Goal: Information Seeking & Learning: Learn about a topic

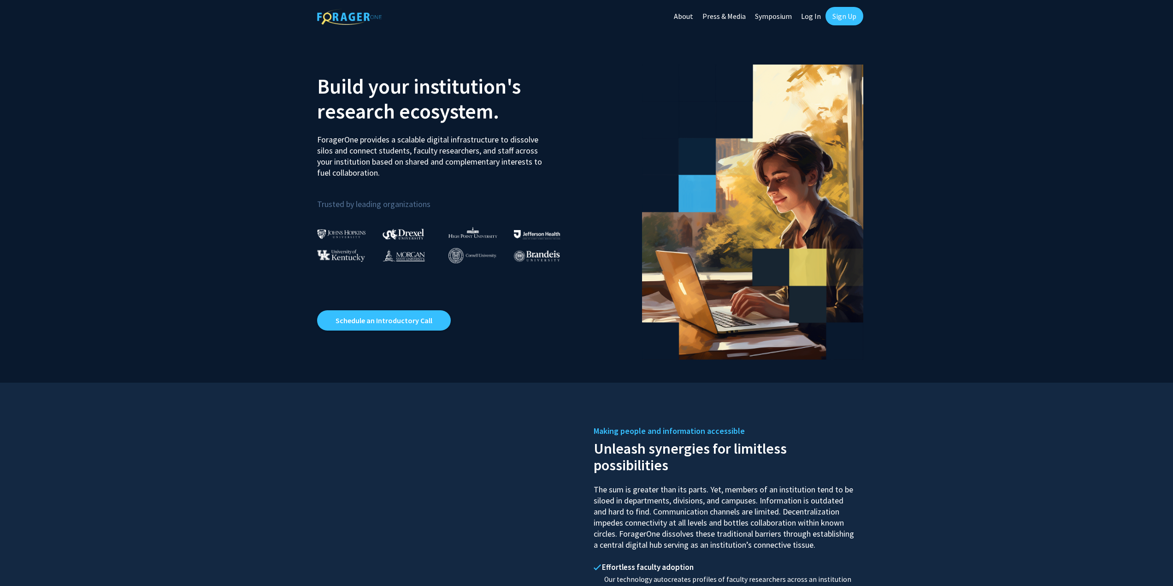
click at [815, 18] on link "Log In" at bounding box center [811, 16] width 29 height 32
select select
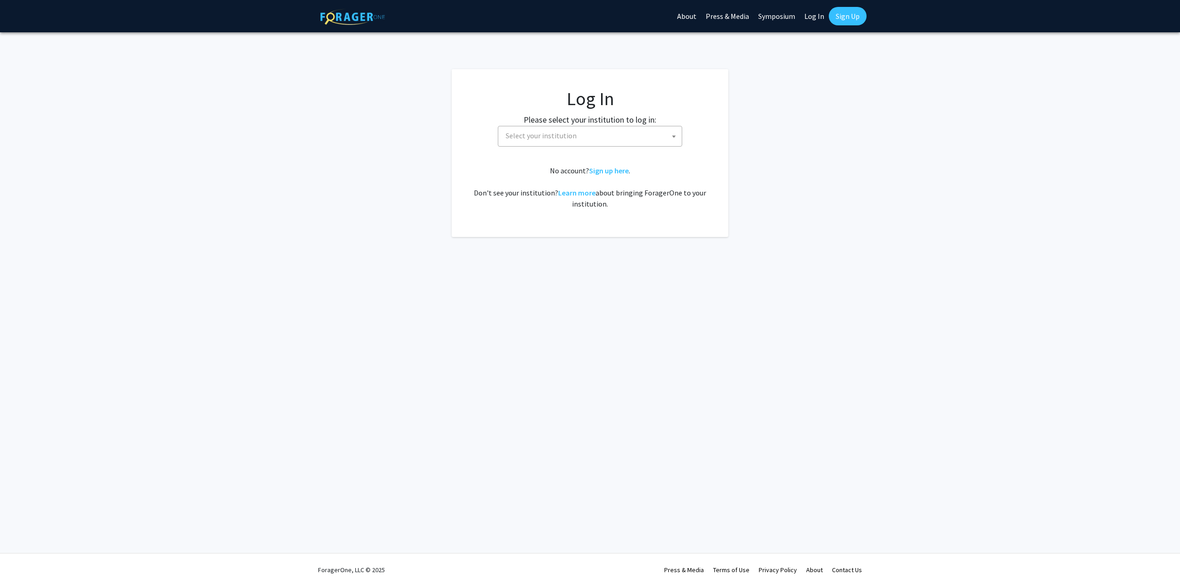
click at [593, 138] on span "Select your institution" at bounding box center [592, 135] width 180 height 19
type input "missour"
select select "33"
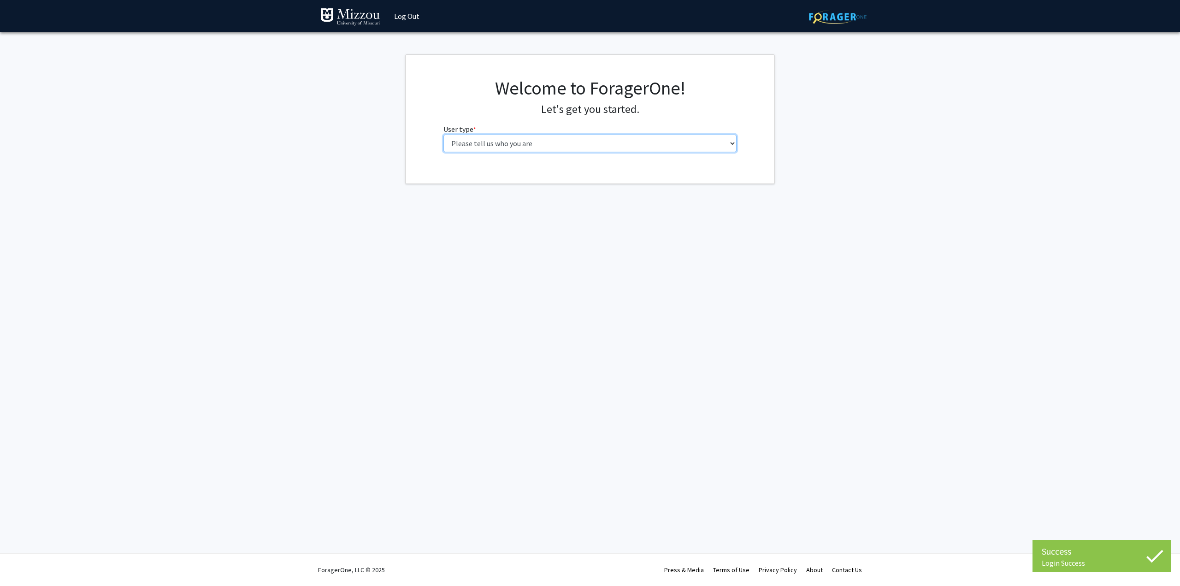
click at [536, 141] on select "Please tell us who you are Undergraduate Student Master's Student Doctoral Cand…" at bounding box center [590, 144] width 294 height 18
click at [443, 135] on select "Please tell us who you are Undergraduate Student Master's Student Doctoral Cand…" at bounding box center [590, 144] width 294 height 18
click at [505, 138] on select "Please tell us who you are Undergraduate Student Master's Student Doctoral Cand…" at bounding box center [590, 144] width 294 height 18
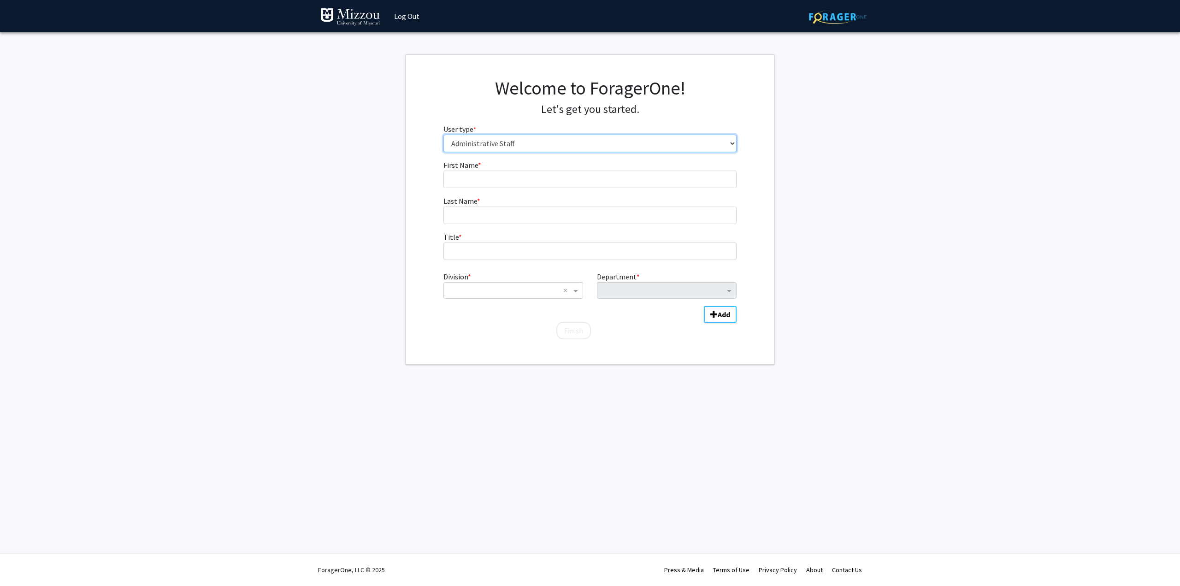
click at [443, 135] on select "Please tell us who you are Undergraduate Student Master's Student Doctoral Cand…" at bounding box center [590, 144] width 294 height 18
click at [484, 142] on select "Please tell us who you are Undergraduate Student Master's Student Doctoral Cand…" at bounding box center [590, 144] width 294 height 18
click at [443, 135] on select "Please tell us who you are Undergraduate Student Master's Student Doctoral Cand…" at bounding box center [590, 144] width 294 height 18
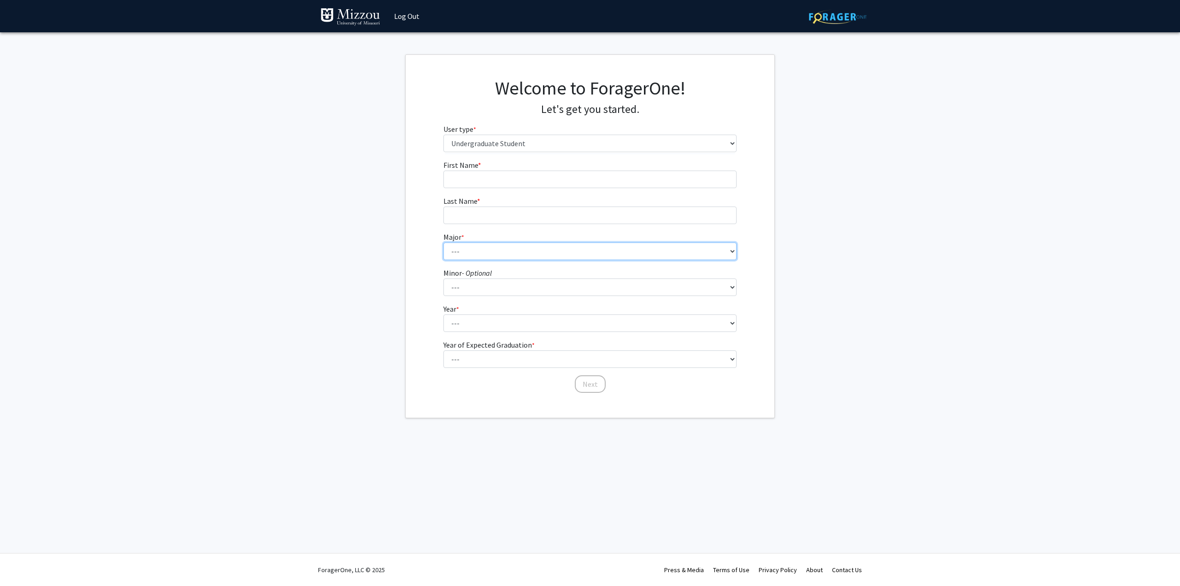
click at [510, 254] on select "--- Agribusiness Management Agricultural Education Agricultural Education: Comm…" at bounding box center [590, 251] width 294 height 18
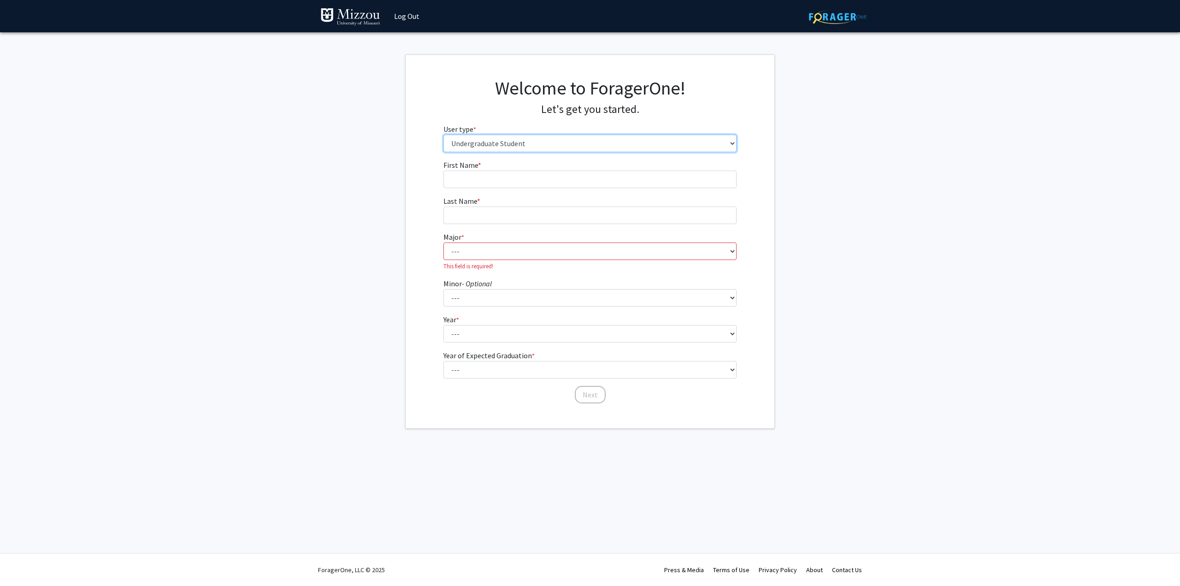
click at [506, 141] on select "Please tell us who you are Undergraduate Student Master's Student Doctoral Cand…" at bounding box center [590, 144] width 294 height 18
select select "6: adminAssistant"
click at [443, 135] on select "Please tell us who you are Undergraduate Student Master's Student Doctoral Cand…" at bounding box center [590, 144] width 294 height 18
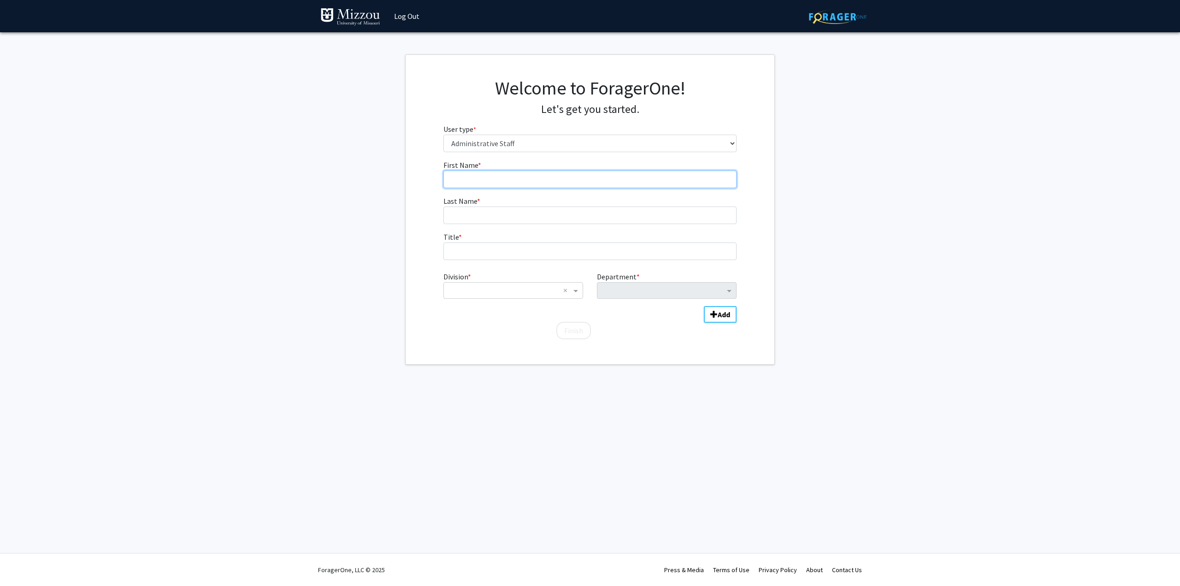
click at [478, 171] on input "First Name * required" at bounding box center [590, 180] width 294 height 18
type input "Kyle"
type input "Wiechens"
type input "Academic Advisor"
click at [525, 295] on input "Division" at bounding box center [504, 290] width 111 height 11
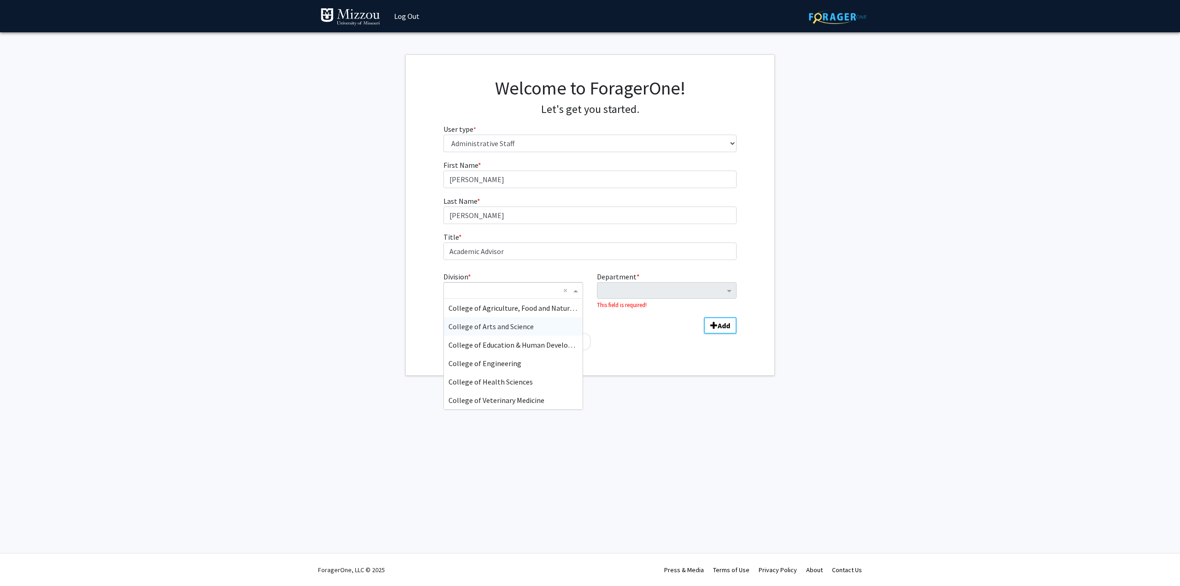
click at [525, 325] on span "College of Arts and Science" at bounding box center [491, 326] width 85 height 9
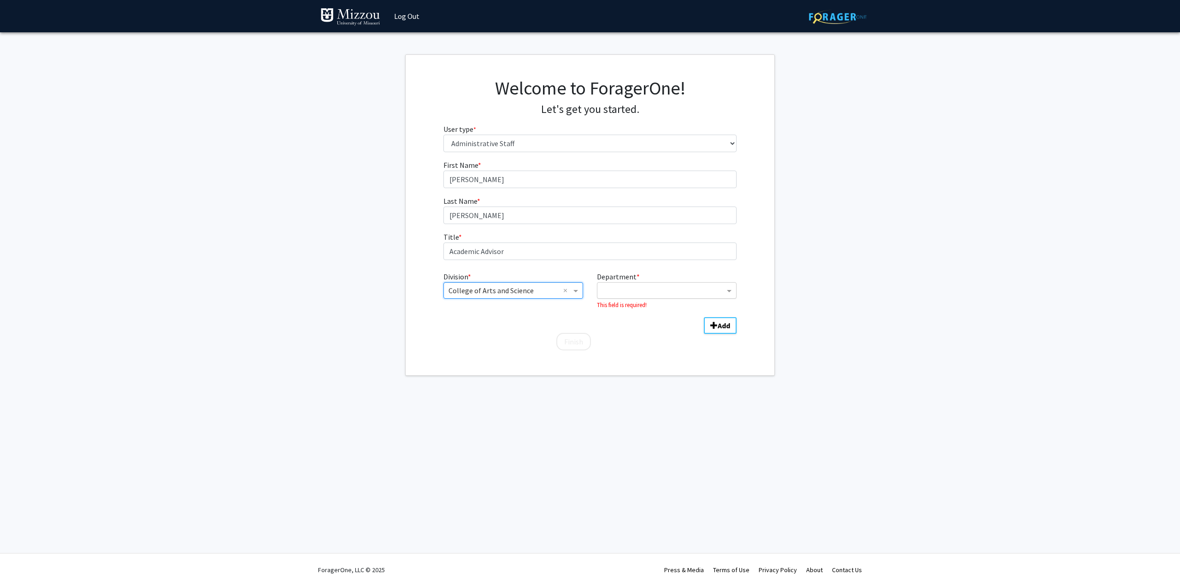
click at [627, 292] on input "Department" at bounding box center [663, 290] width 123 height 11
type input "d"
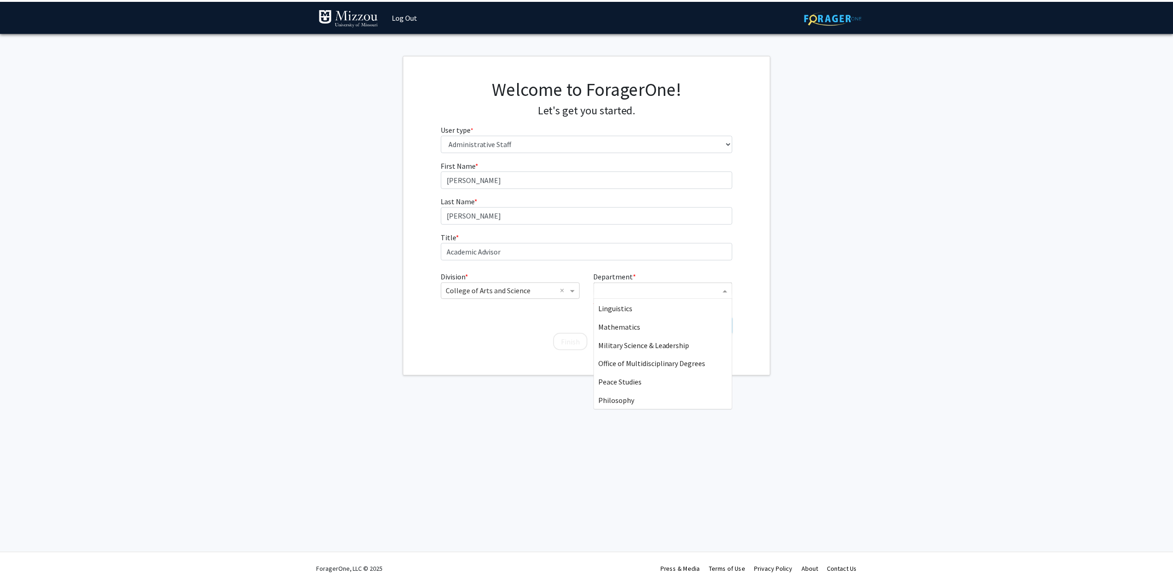
scroll to position [369, 0]
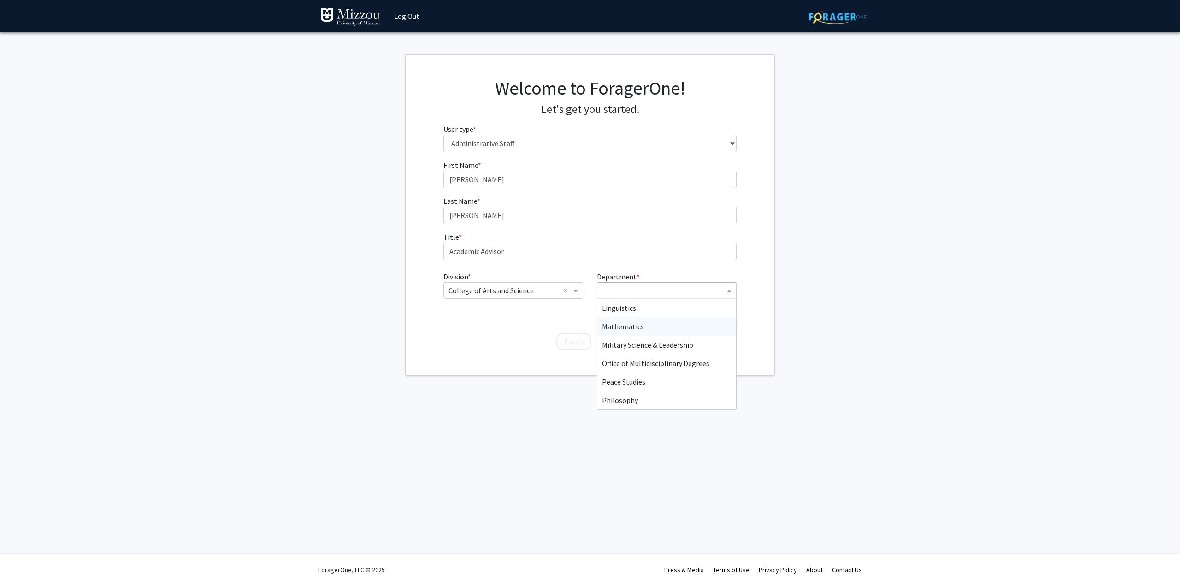
click at [644, 327] on div "Mathematics" at bounding box center [666, 326] width 139 height 18
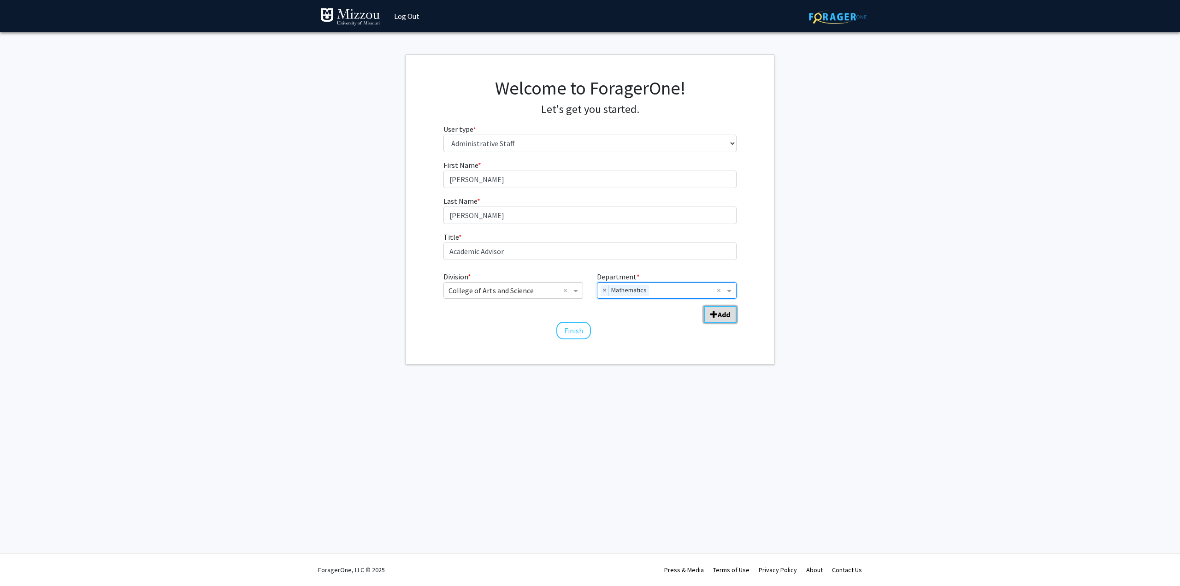
click at [723, 320] on button "Add" at bounding box center [720, 314] width 33 height 17
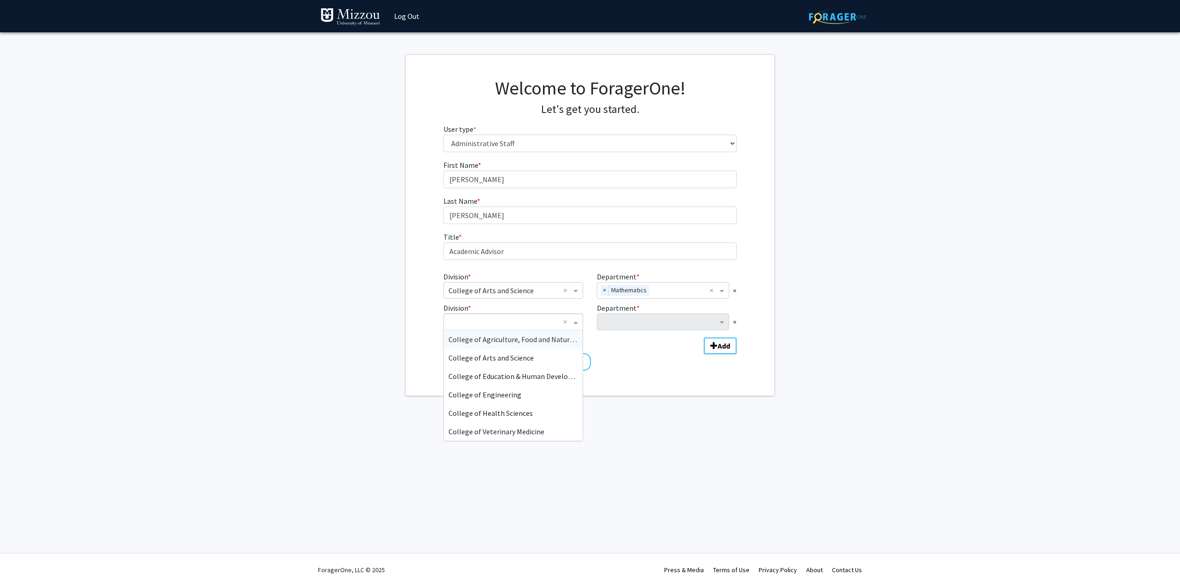
click at [529, 324] on input "Division" at bounding box center [504, 321] width 111 height 11
click at [516, 355] on span "College of Arts and Science" at bounding box center [491, 357] width 85 height 9
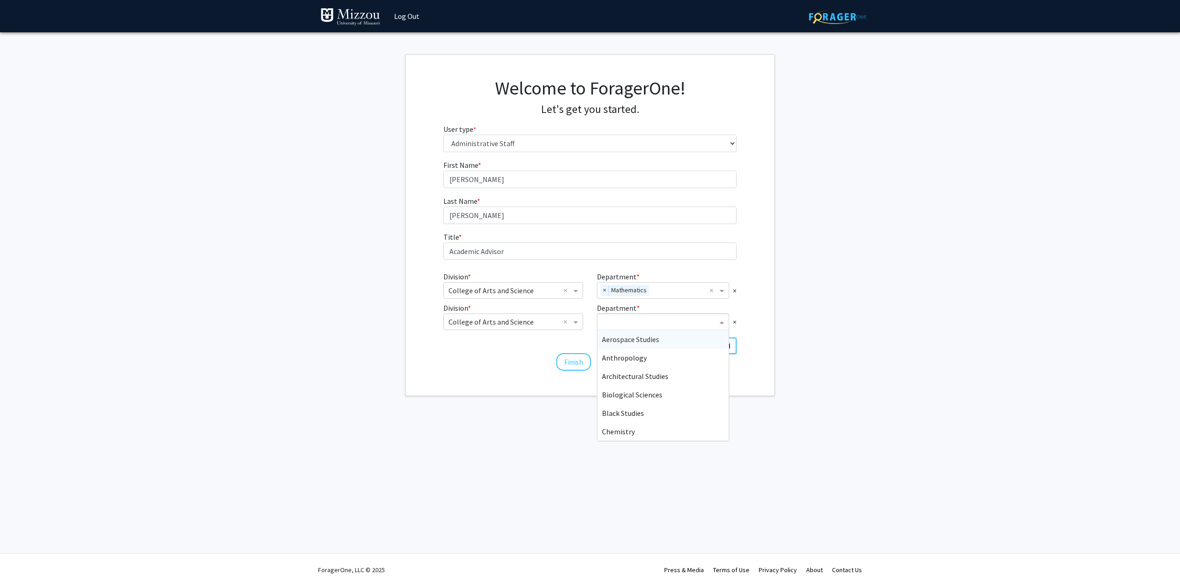
click at [623, 320] on input "Department" at bounding box center [659, 322] width 115 height 11
type input "stat"
click at [632, 344] on div "Statistics" at bounding box center [662, 339] width 131 height 18
click at [575, 361] on button "Finish" at bounding box center [573, 362] width 35 height 18
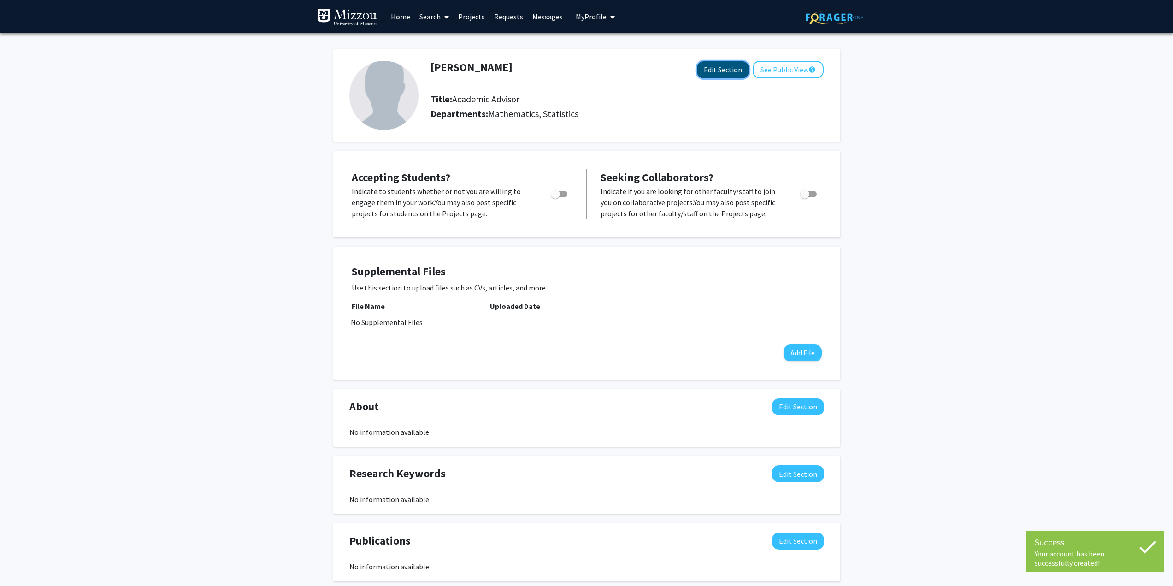
click at [725, 72] on button "Edit Section" at bounding box center [723, 69] width 52 height 17
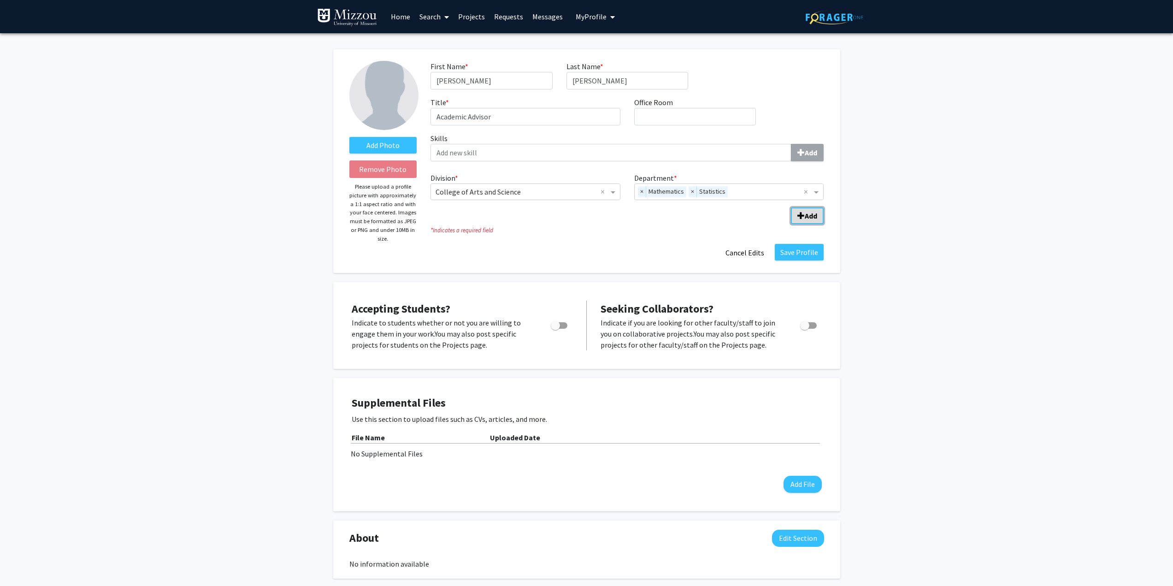
click at [798, 217] on span "Add Division/Department" at bounding box center [800, 215] width 7 height 7
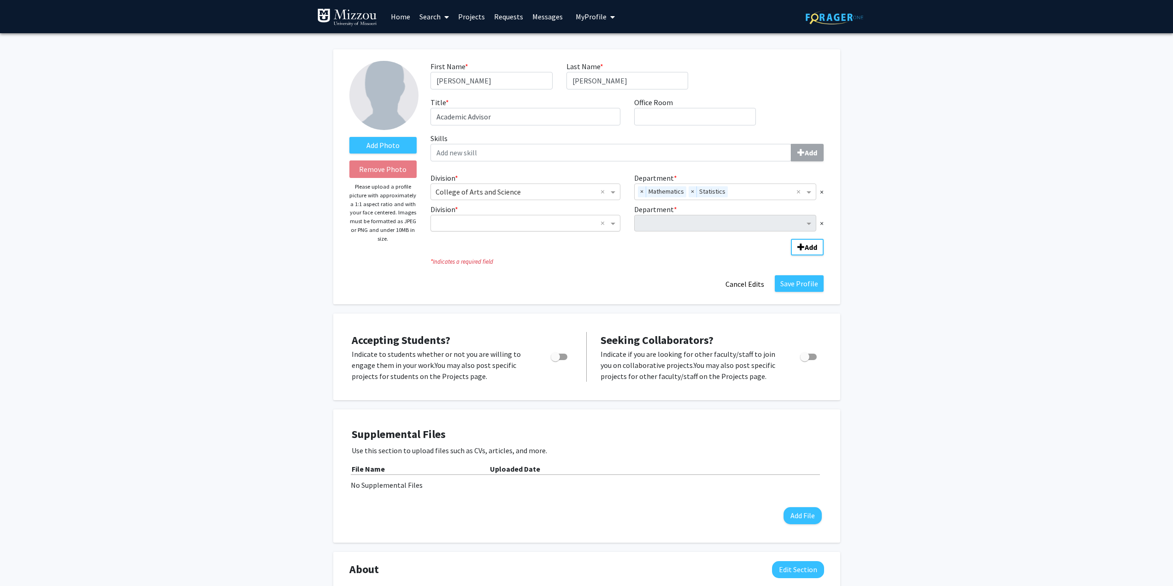
click at [518, 228] on input "Division" at bounding box center [516, 223] width 161 height 11
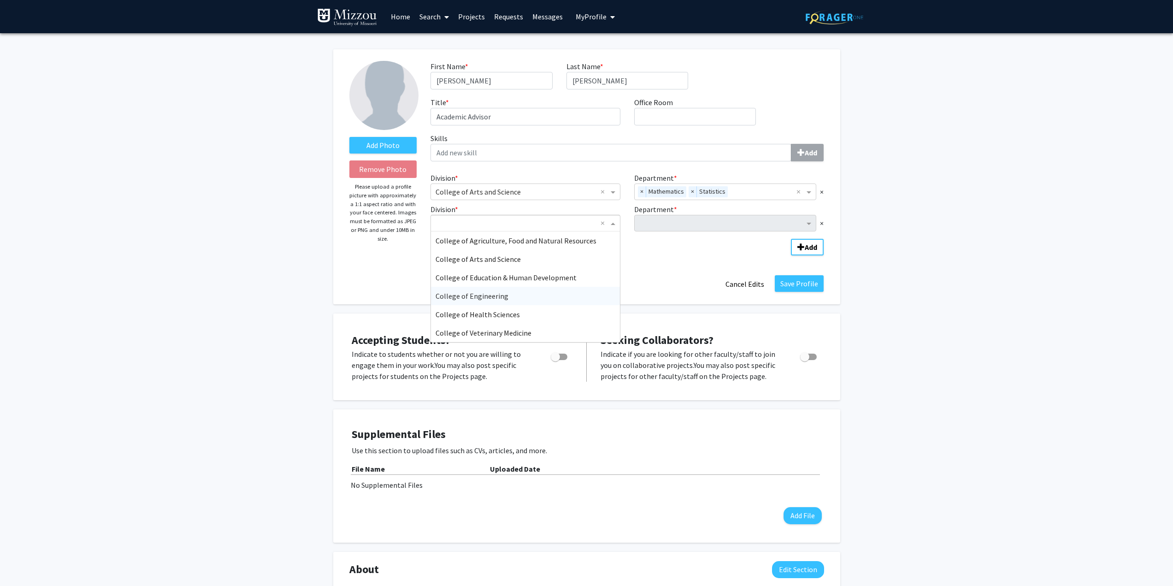
click at [479, 300] on span "College of Engineering" at bounding box center [472, 295] width 73 height 9
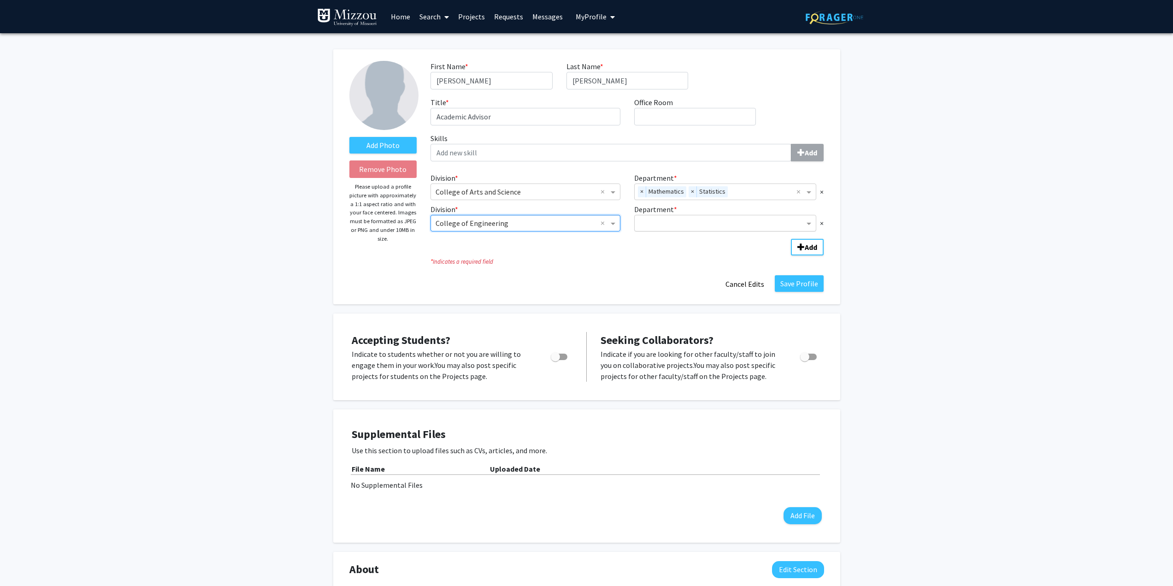
click at [650, 228] on input "Department" at bounding box center [721, 223] width 165 height 11
type input "d"
click at [742, 286] on button "Cancel Edits" at bounding box center [745, 284] width 51 height 18
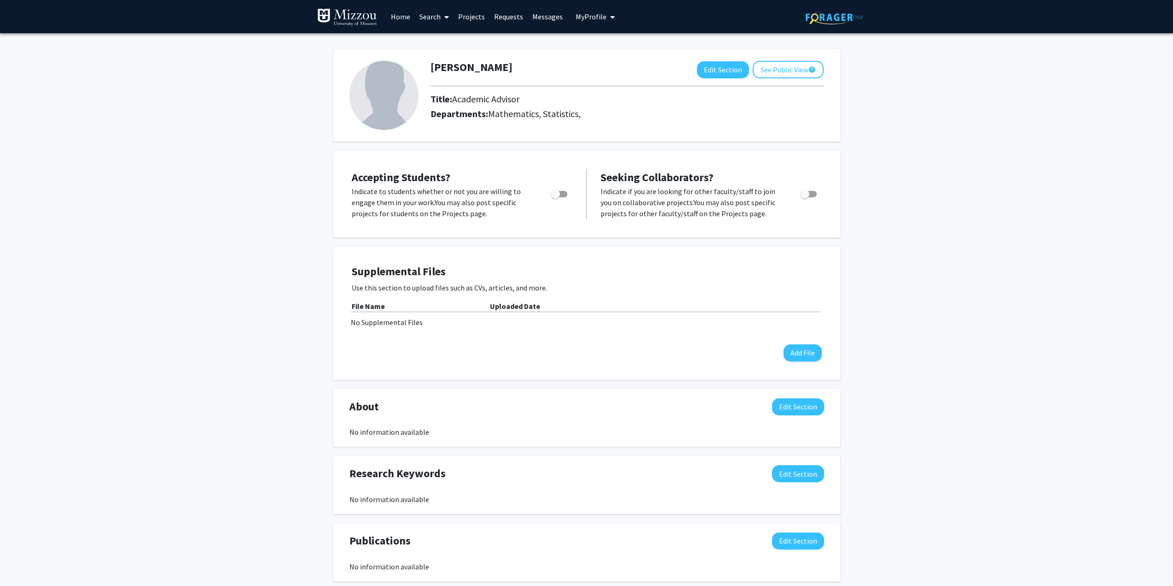
click at [430, 22] on link "Search" at bounding box center [434, 16] width 39 height 32
click at [470, 15] on link "Projects" at bounding box center [472, 16] width 36 height 32
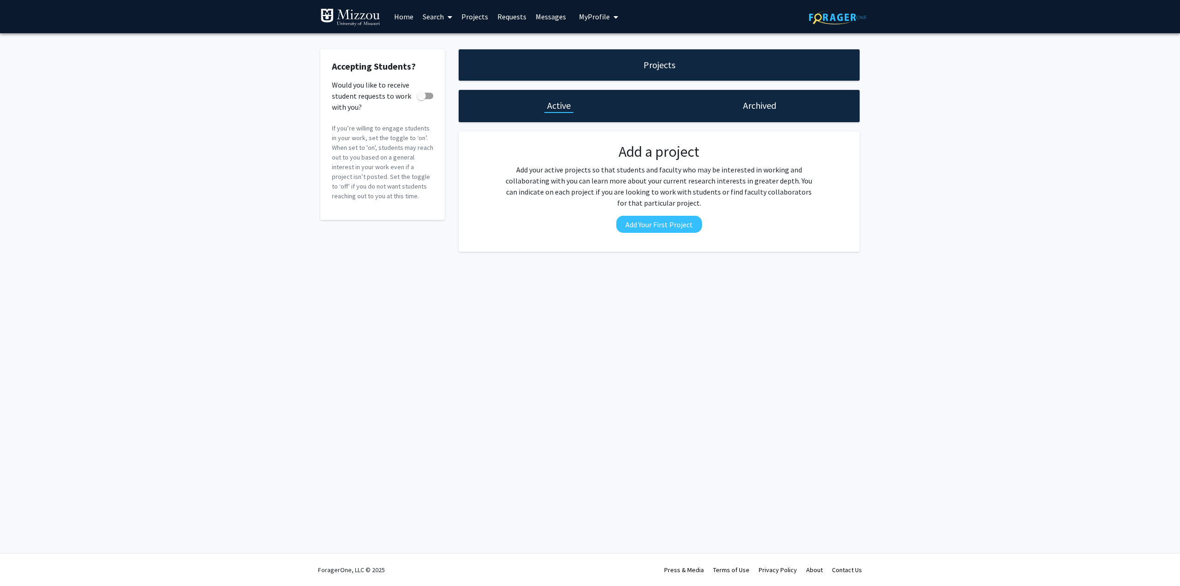
click at [739, 107] on div "Archived" at bounding box center [759, 106] width 201 height 32
click at [439, 18] on link "Search" at bounding box center [437, 16] width 39 height 32
click at [440, 47] on span "Faculty/Staff" at bounding box center [452, 42] width 68 height 18
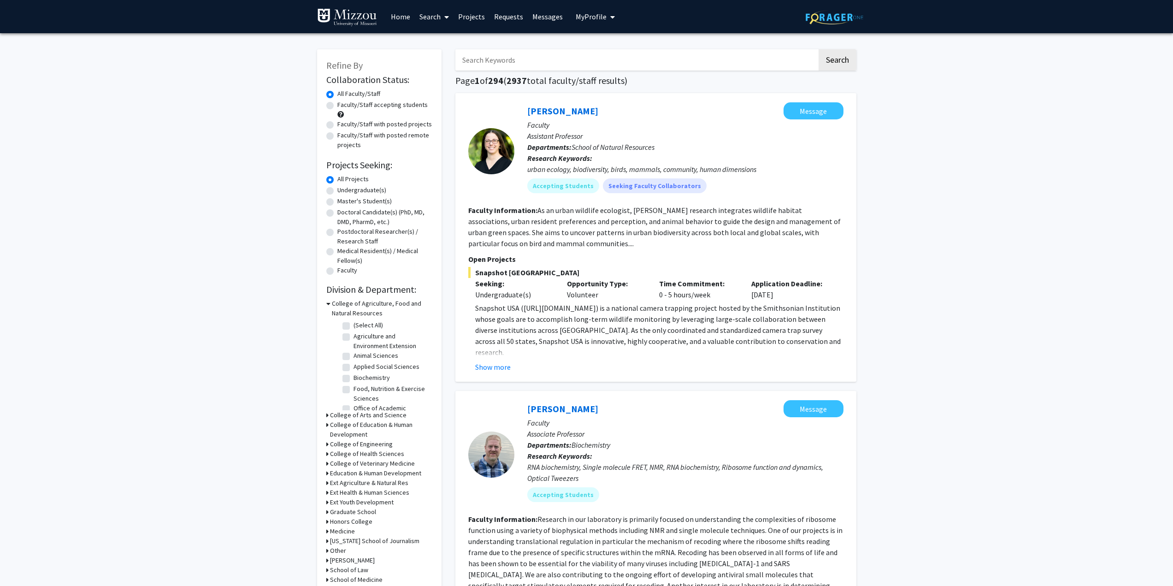
click at [337, 104] on label "Faculty/Staff accepting students" at bounding box center [382, 105] width 90 height 10
click at [337, 104] on input "Faculty/Staff accepting students" at bounding box center [340, 103] width 6 height 6
radio input "true"
click at [483, 64] on input "Search Keywords" at bounding box center [636, 59] width 362 height 21
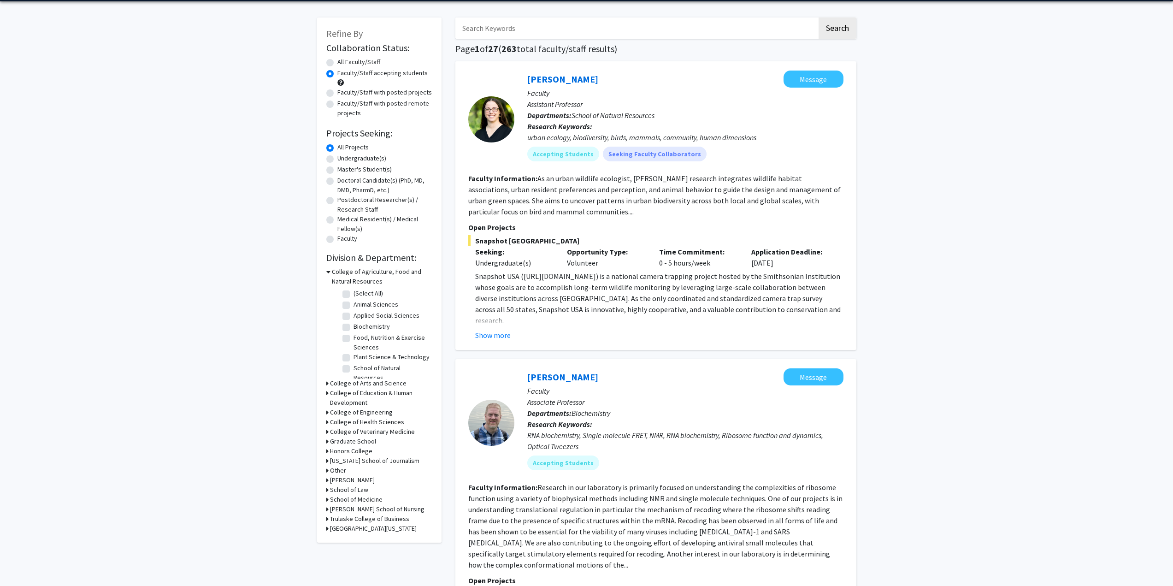
scroll to position [46, 0]
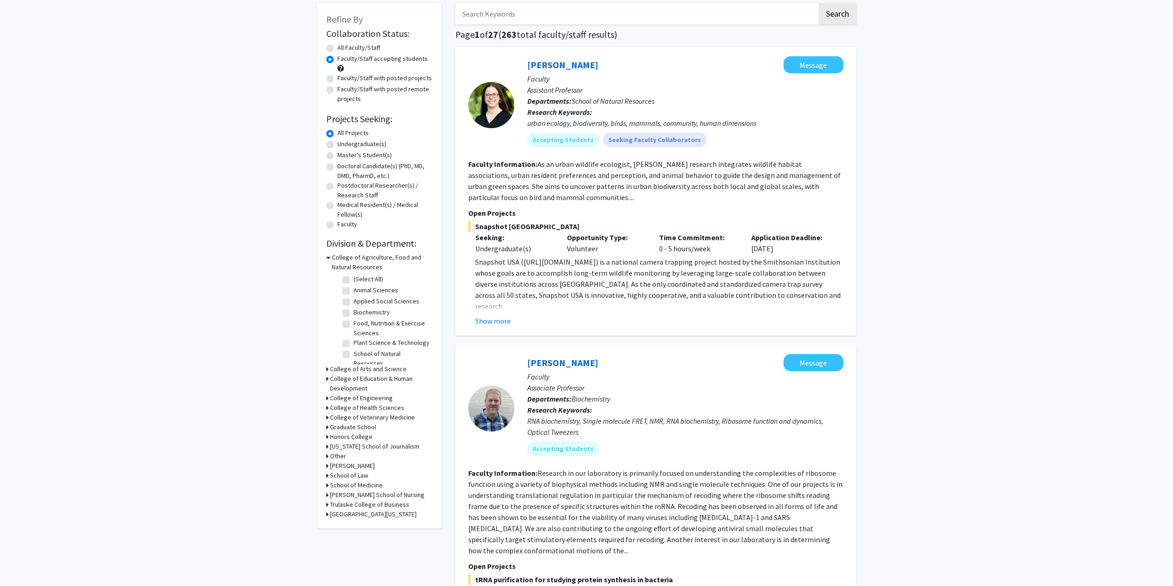
click at [326, 366] on icon at bounding box center [327, 369] width 2 height 10
click at [354, 408] on label "Mathematics" at bounding box center [371, 403] width 35 height 10
click at [354, 404] on input "Mathematics" at bounding box center [357, 401] width 6 height 6
checkbox input "true"
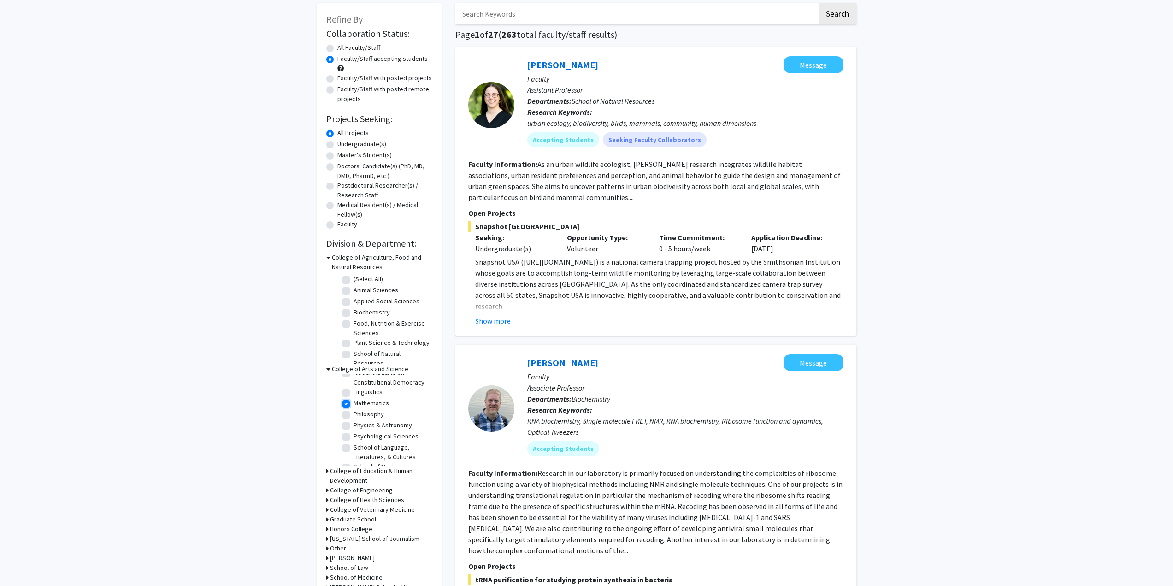
checkbox input "true"
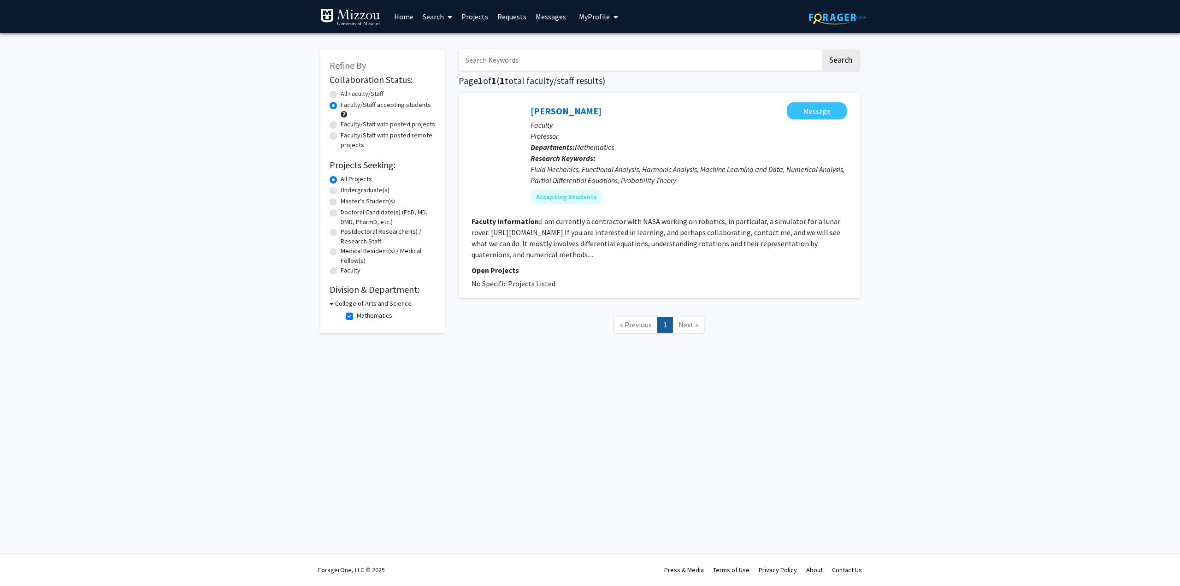
click at [333, 303] on icon at bounding box center [332, 304] width 4 height 10
click at [329, 303] on div "Refine By Collaboration Status: Collaboration Status All Faculty/Staff Collabor…" at bounding box center [382, 183] width 124 height 268
click at [332, 303] on div "College of Arts and Science" at bounding box center [383, 304] width 106 height 10
click at [329, 303] on div "Refine By Collaboration Status: Collaboration Status All Faculty/Staff Collabor…" at bounding box center [382, 183] width 124 height 268
click at [332, 302] on div "College of Arts and Science" at bounding box center [383, 304] width 106 height 10
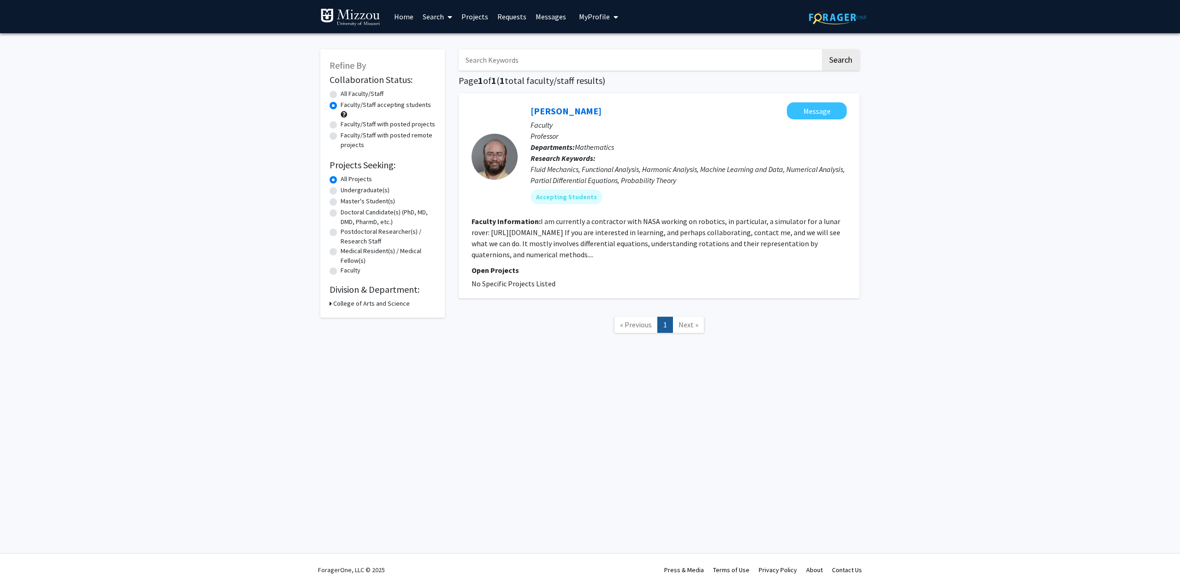
click at [330, 302] on icon at bounding box center [331, 304] width 2 height 10
click at [357, 316] on label "Mathematics" at bounding box center [374, 316] width 35 height 10
click at [357, 316] on input "Mathematics" at bounding box center [360, 314] width 6 height 6
checkbox input "false"
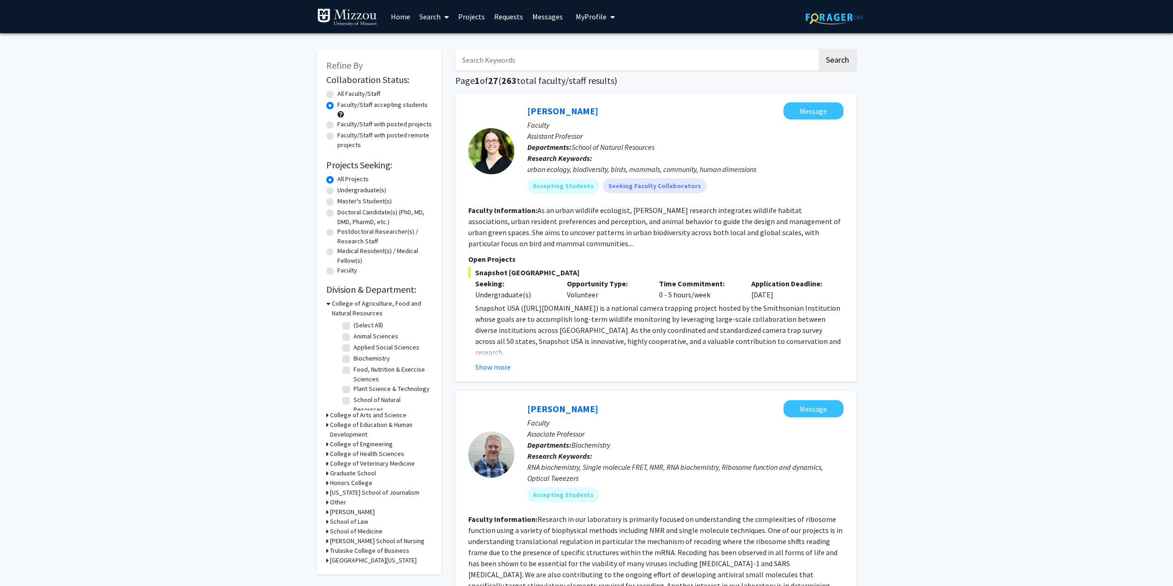
click at [326, 413] on icon at bounding box center [327, 415] width 2 height 10
click at [354, 466] on label "Truman School of Government & Public Affairs" at bounding box center [392, 475] width 77 height 29
click at [354, 466] on input "Truman School of Government & Public Affairs" at bounding box center [357, 464] width 6 height 6
checkbox input "true"
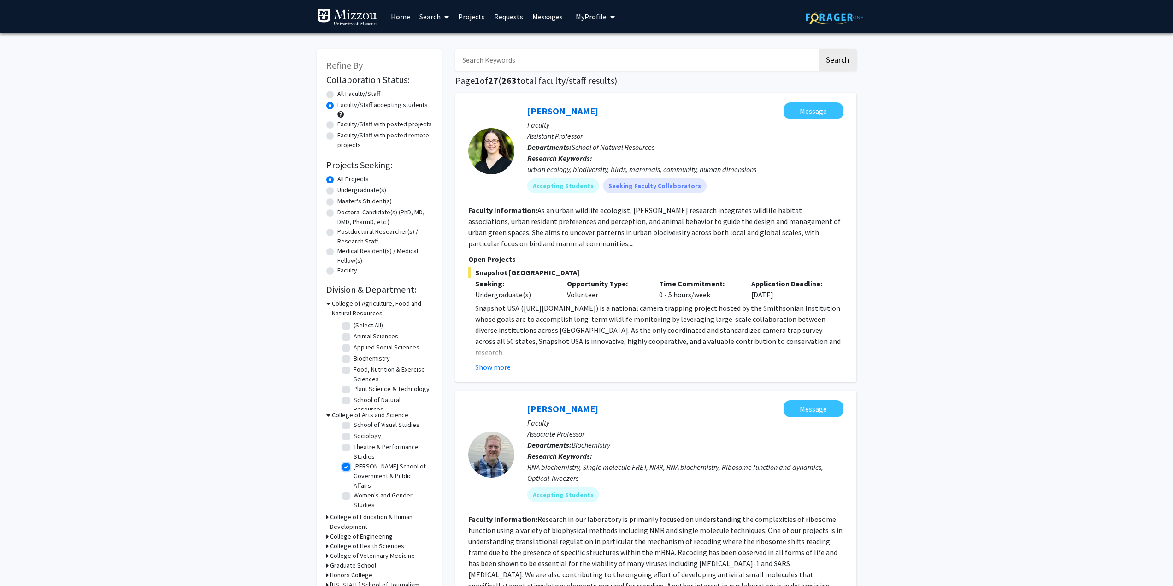
checkbox input "true"
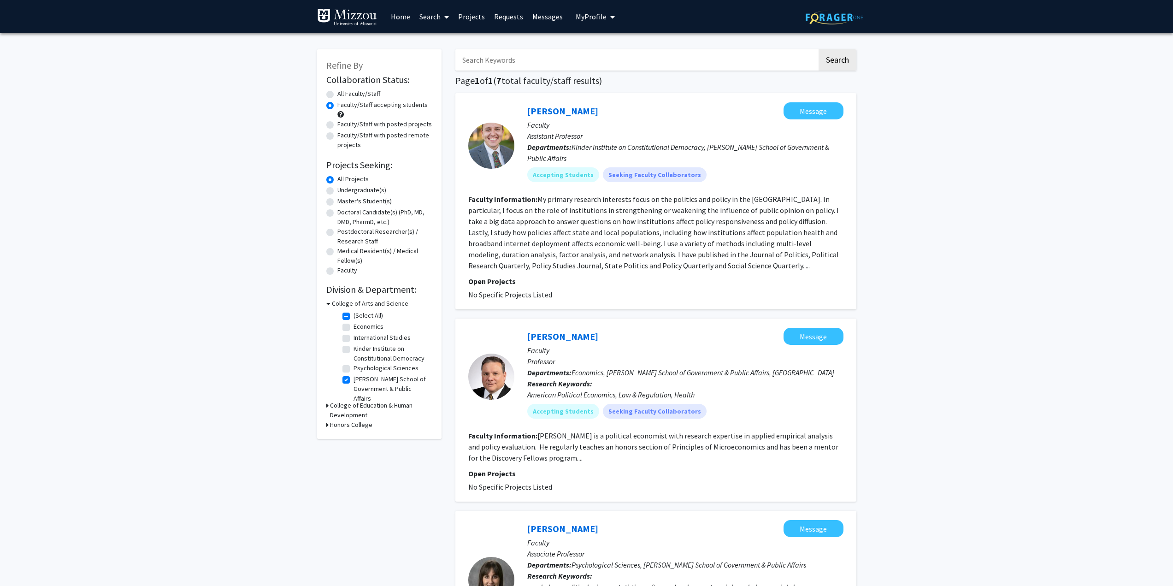
click at [354, 380] on label "Truman School of Government & Public Affairs" at bounding box center [392, 388] width 77 height 29
click at [354, 380] on input "Truman School of Government & Public Affairs" at bounding box center [357, 377] width 6 height 6
checkbox input "false"
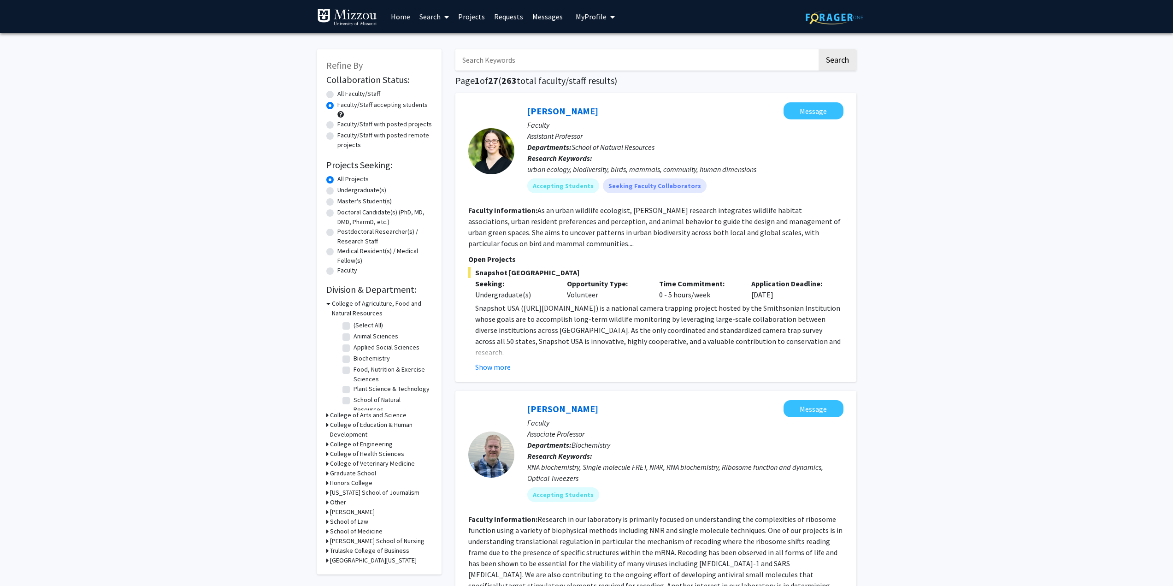
click at [337, 194] on label "Undergraduate(s)" at bounding box center [361, 190] width 49 height 10
click at [337, 191] on input "Undergraduate(s)" at bounding box center [340, 188] width 6 height 6
radio input "true"
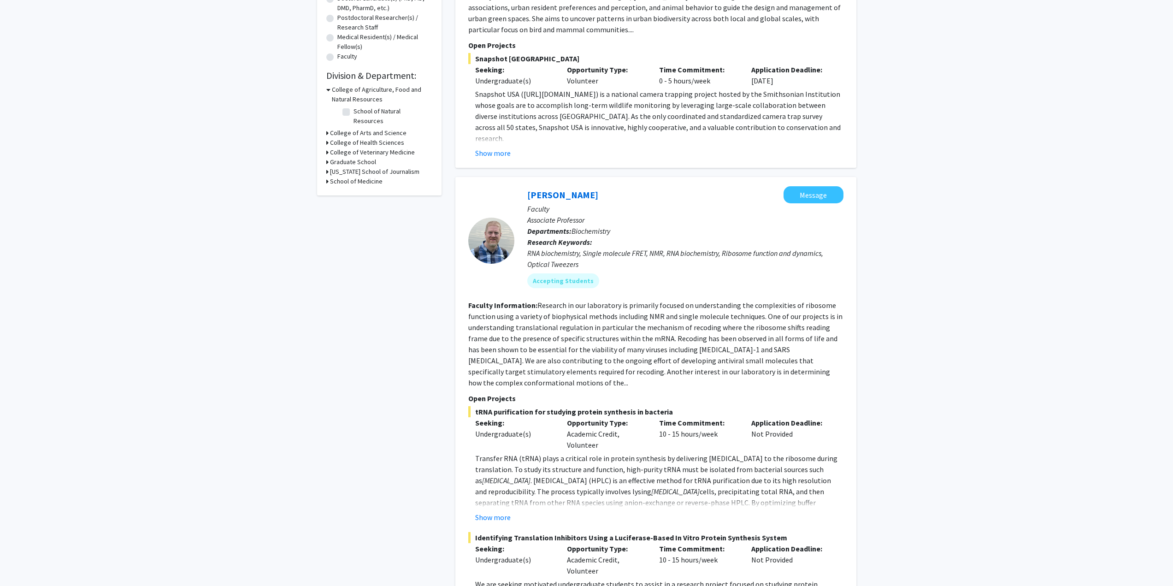
scroll to position [230, 0]
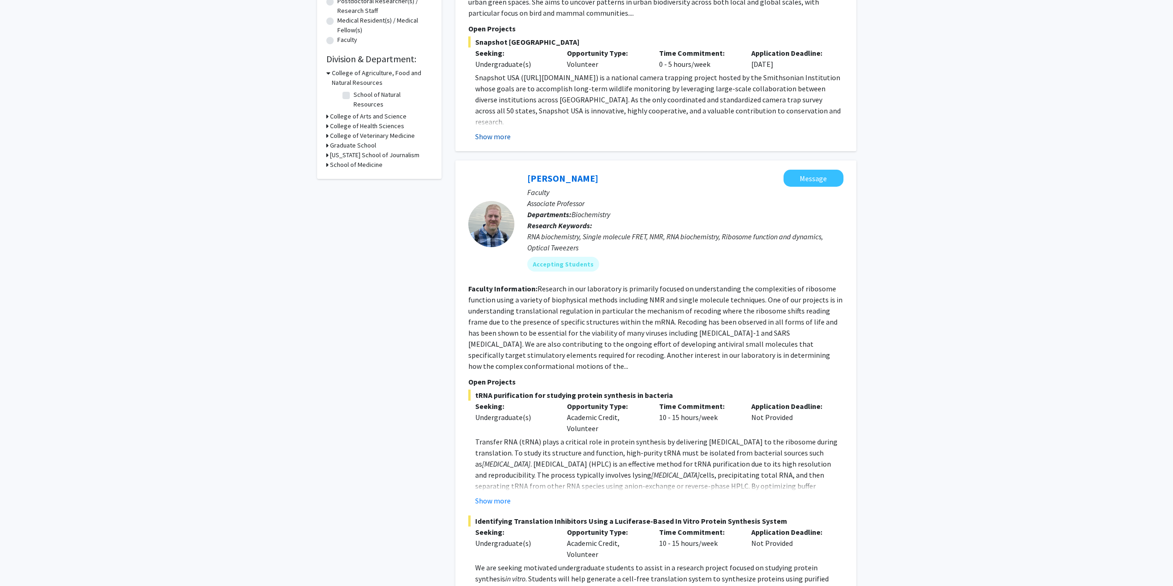
click at [496, 142] on button "Show more" at bounding box center [492, 136] width 35 height 11
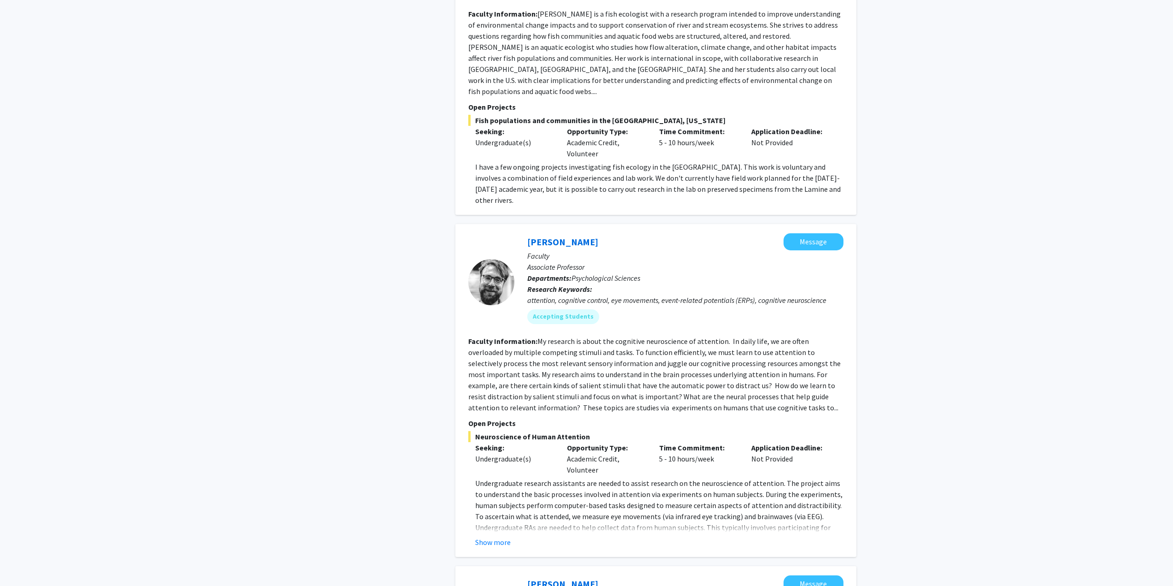
scroll to position [2028, 0]
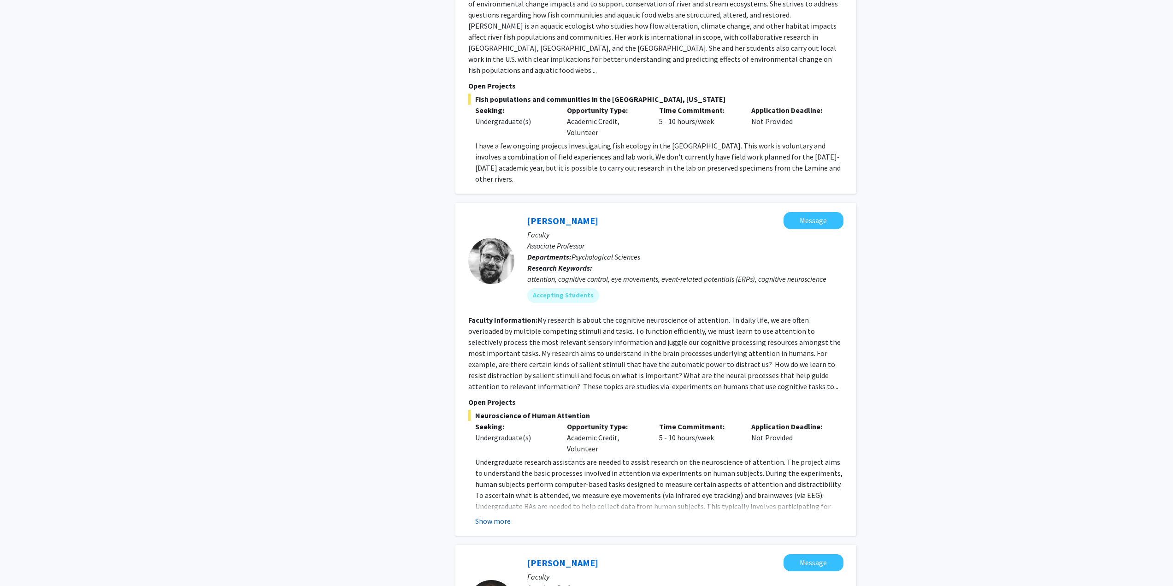
click at [498, 515] on button "Show more" at bounding box center [492, 520] width 35 height 11
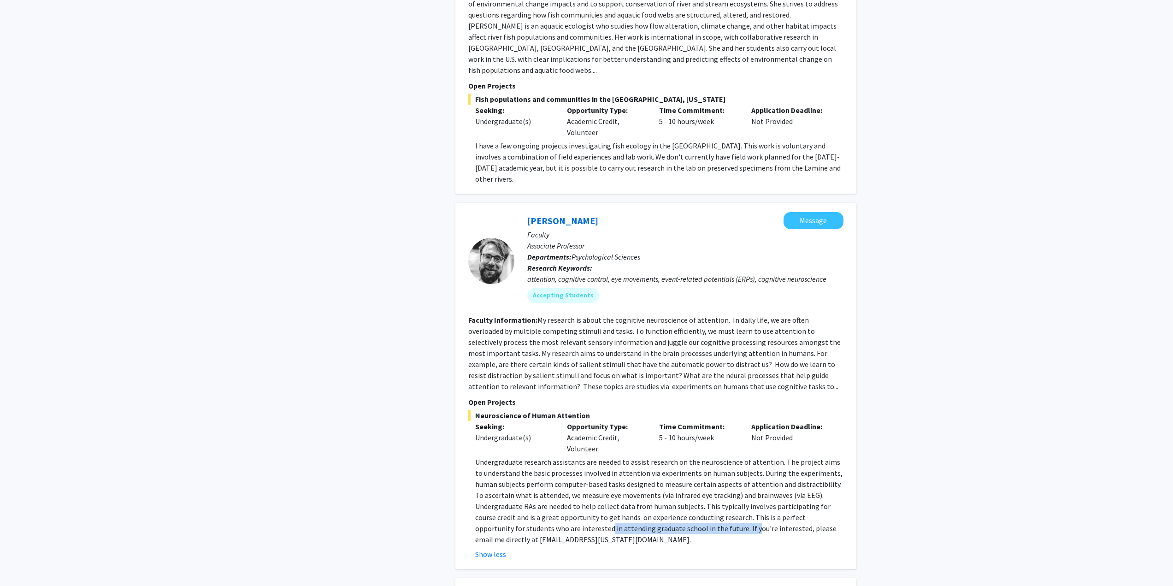
drag, startPoint x: 559, startPoint y: 463, endPoint x: 718, endPoint y: 460, distance: 158.6
click at [704, 459] on p "Undergraduate research assistants are needed to assist research on the neurosci…" at bounding box center [659, 500] width 368 height 89
click at [726, 458] on p "Undergraduate research assistants are needed to assist research on the neurosci…" at bounding box center [659, 500] width 368 height 89
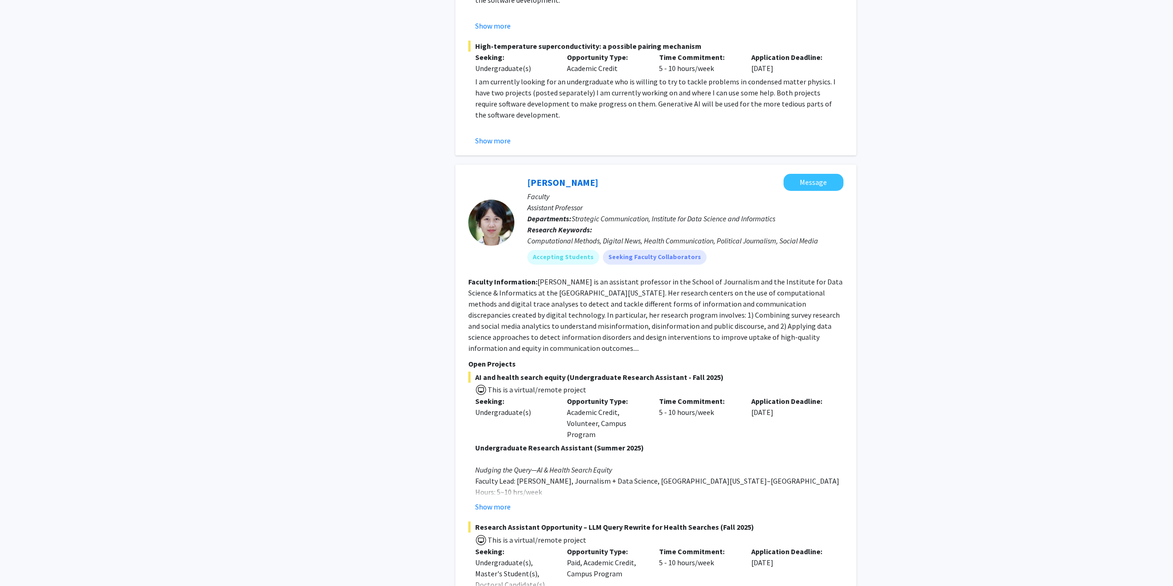
scroll to position [2904, 0]
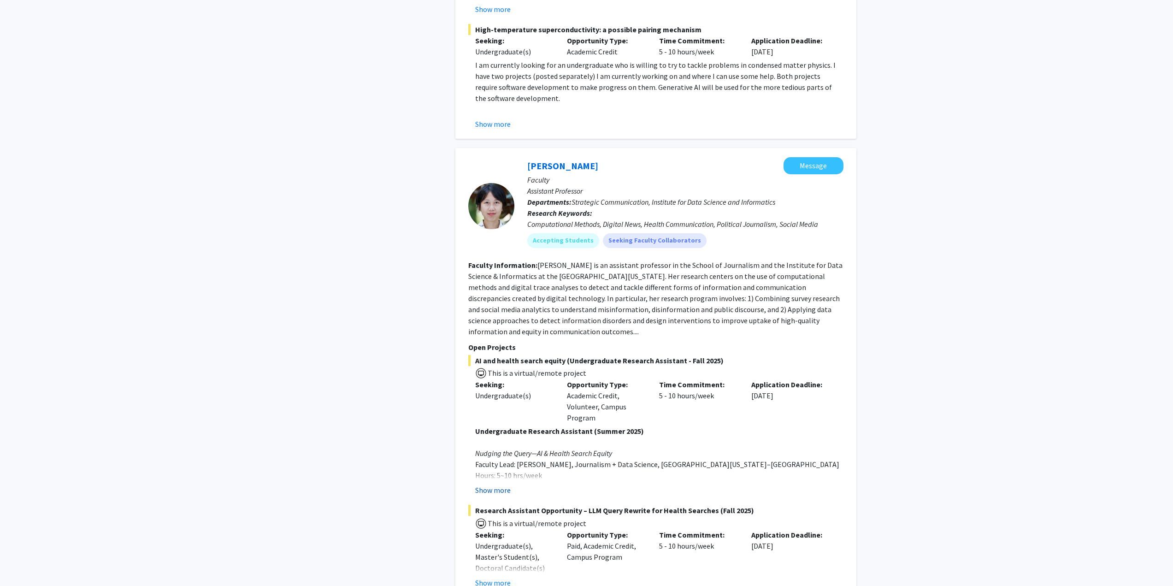
click at [498, 484] on button "Show more" at bounding box center [492, 489] width 35 height 11
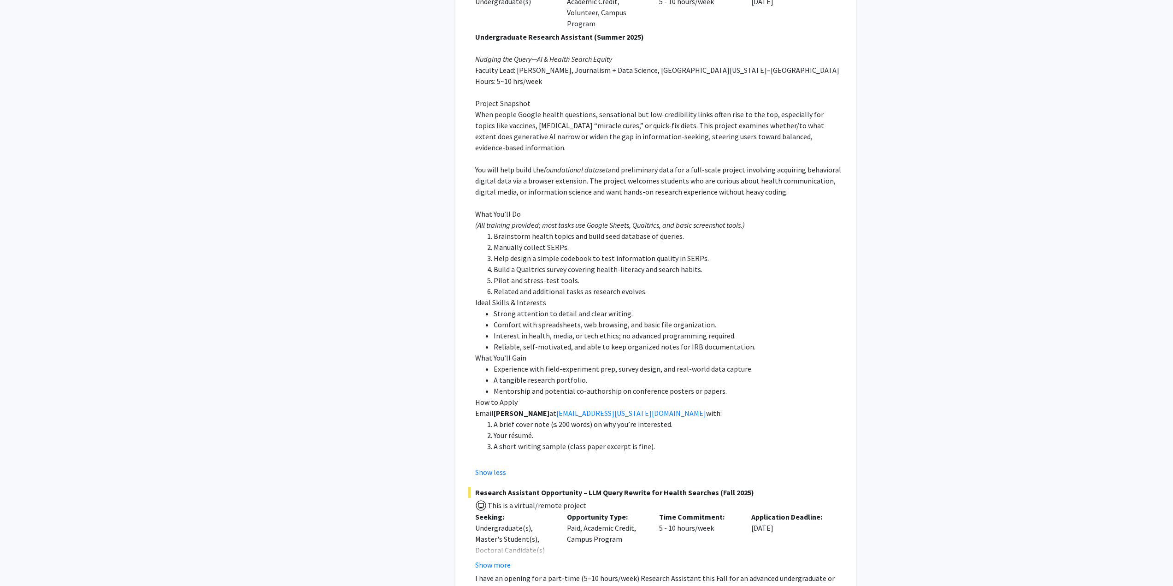
scroll to position [3319, 0]
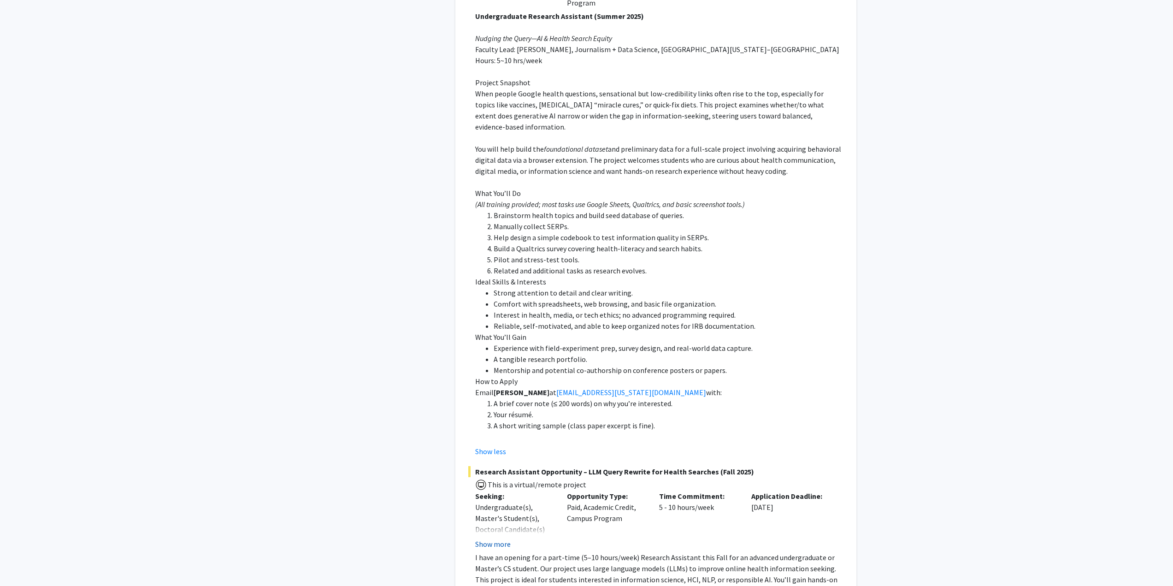
click at [493, 538] on button "Show more" at bounding box center [492, 543] width 35 height 11
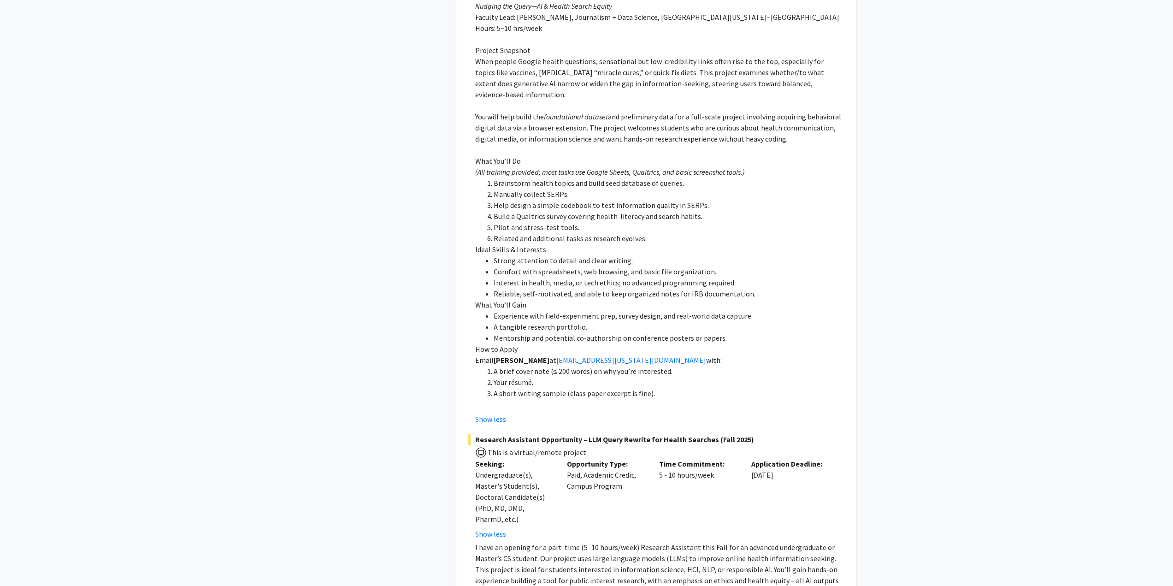
scroll to position [3351, 0]
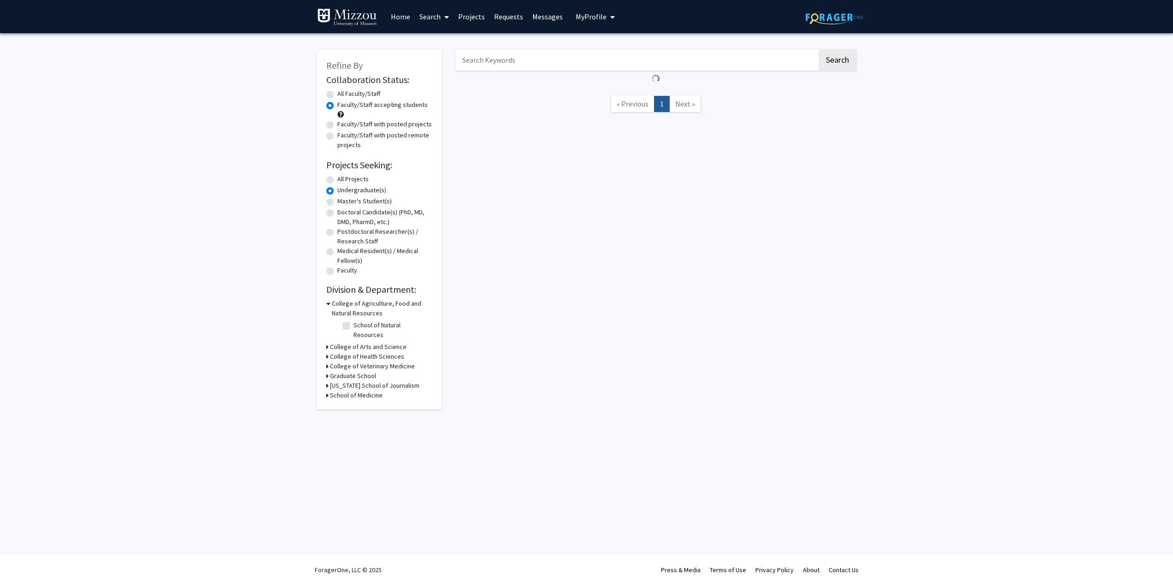
radio input "true"
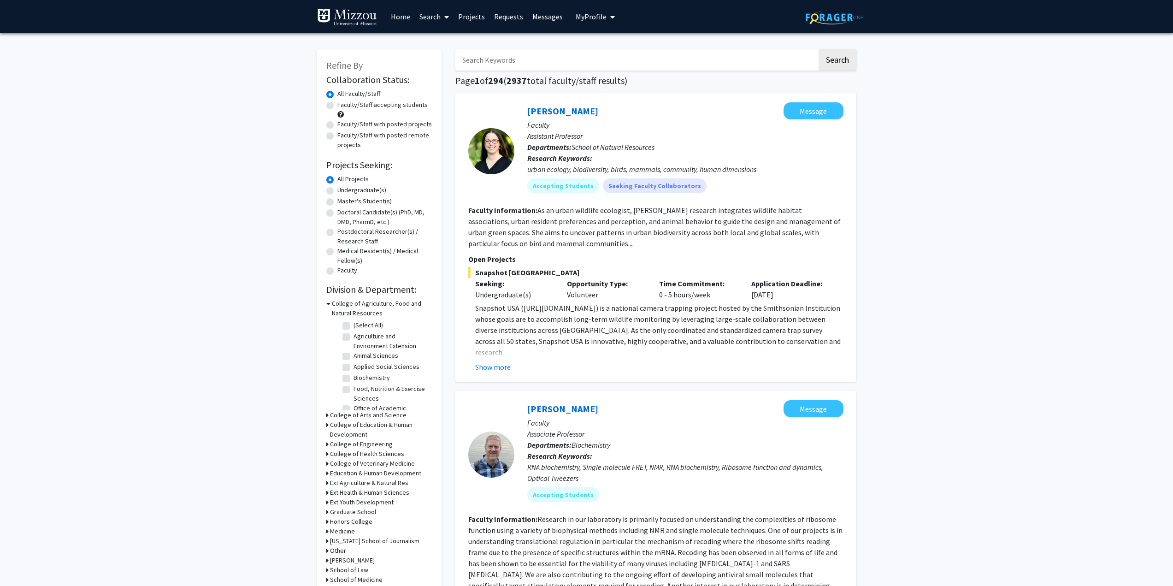
click at [337, 193] on label "Undergraduate(s)" at bounding box center [361, 190] width 49 height 10
click at [337, 191] on input "Undergraduate(s)" at bounding box center [340, 188] width 6 height 6
radio input "true"
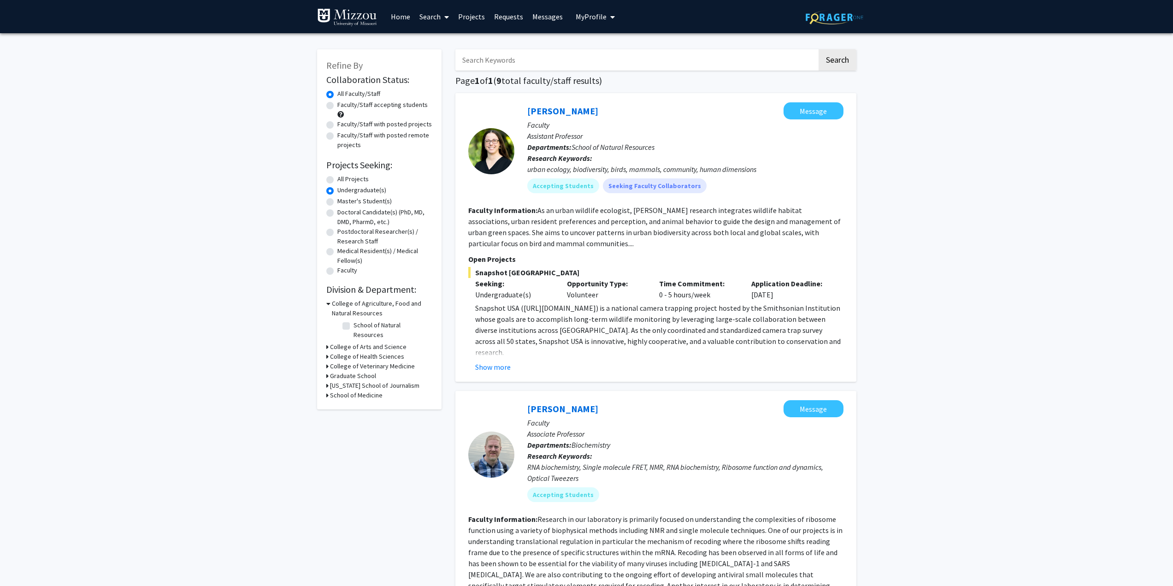
click at [334, 102] on div "Faculty/Staff accepting students" at bounding box center [379, 109] width 106 height 19
click at [337, 105] on label "Faculty/Staff accepting students" at bounding box center [382, 105] width 90 height 10
click at [337, 105] on input "Faculty/Staff accepting students" at bounding box center [340, 103] width 6 height 6
radio input "true"
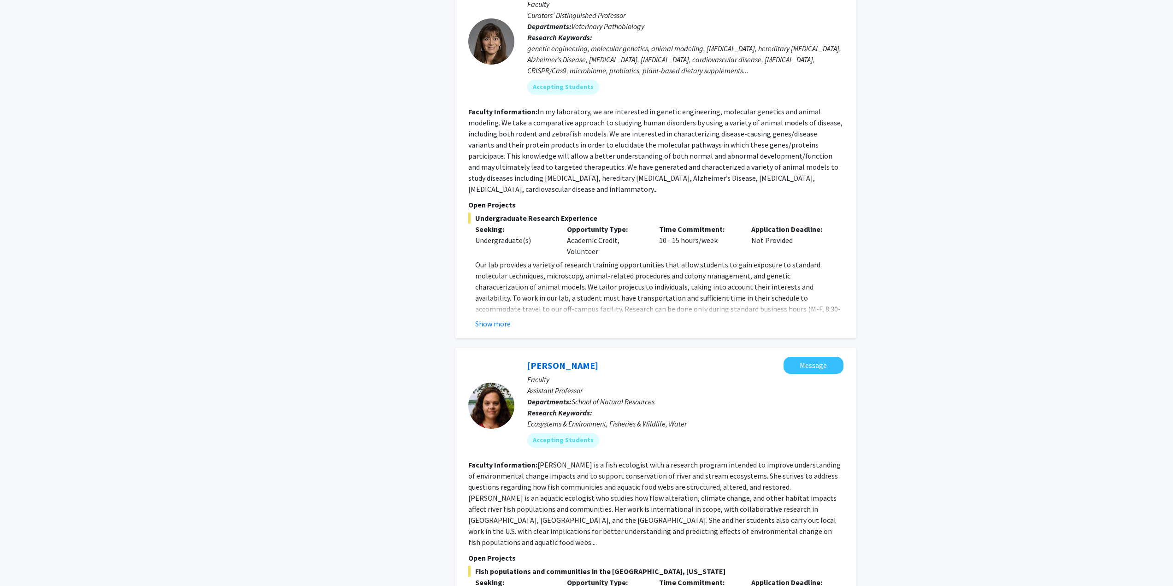
scroll to position [1262, 0]
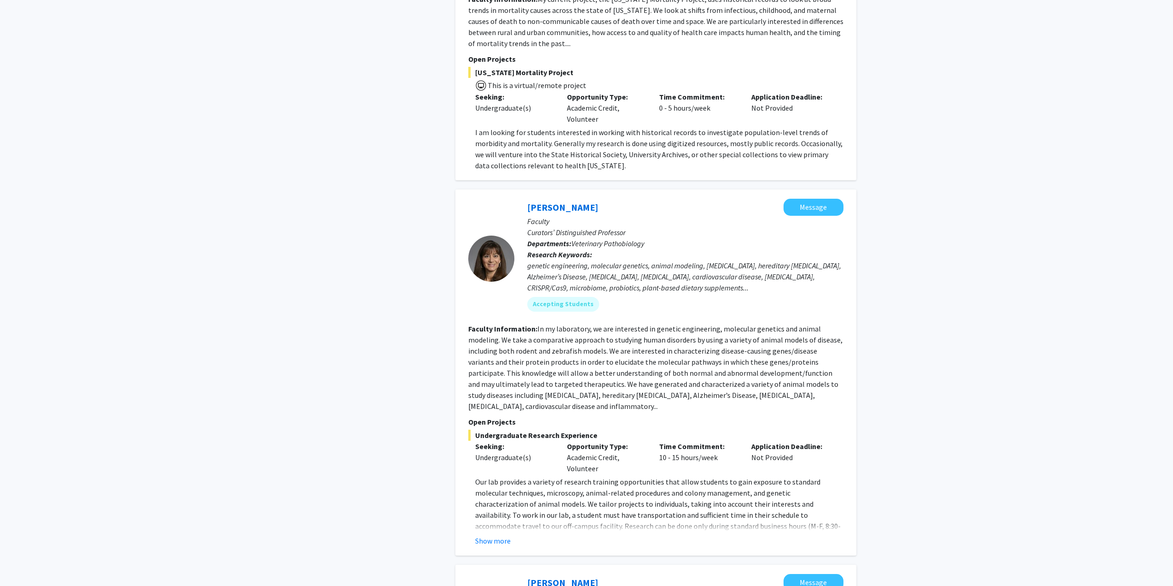
radio input "true"
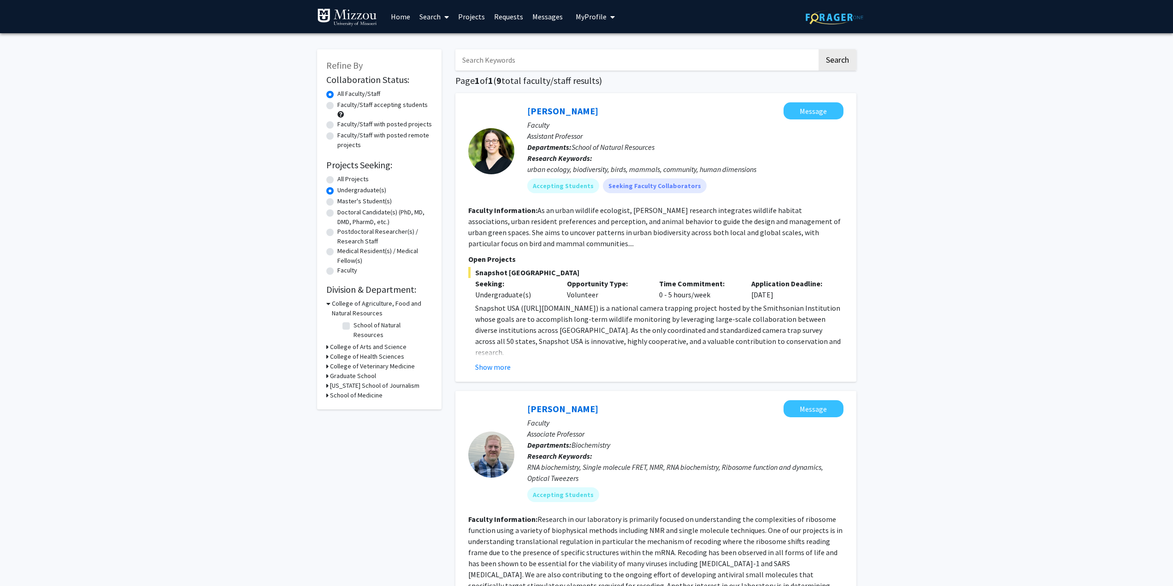
click at [337, 105] on label "Faculty/Staff accepting students" at bounding box center [382, 105] width 90 height 10
click at [337, 105] on input "Faculty/Staff accepting students" at bounding box center [340, 103] width 6 height 6
radio input "true"
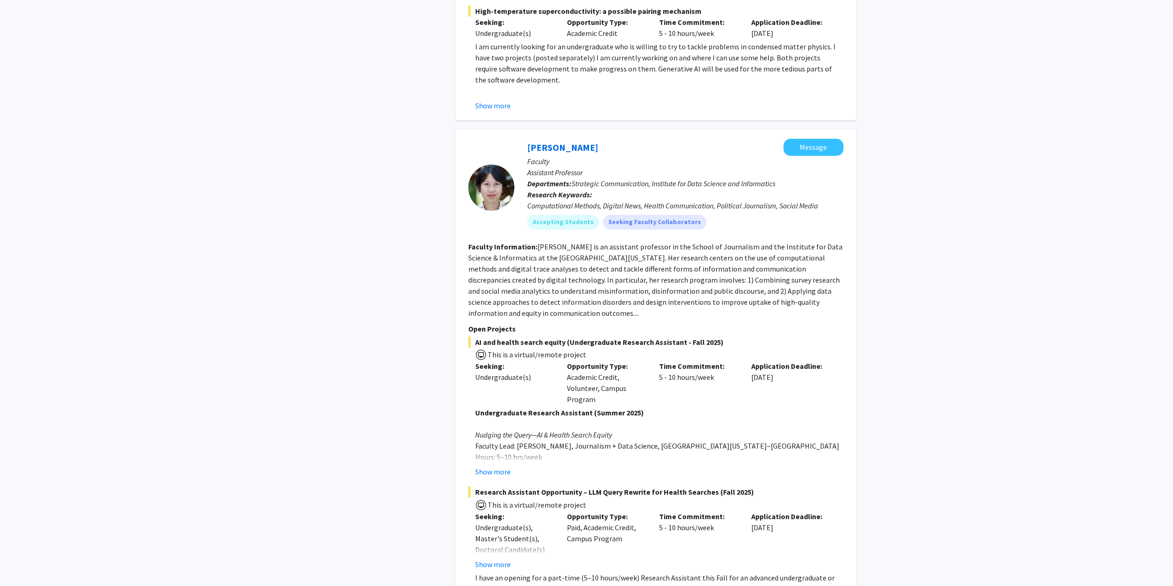
scroll to position [2858, 0]
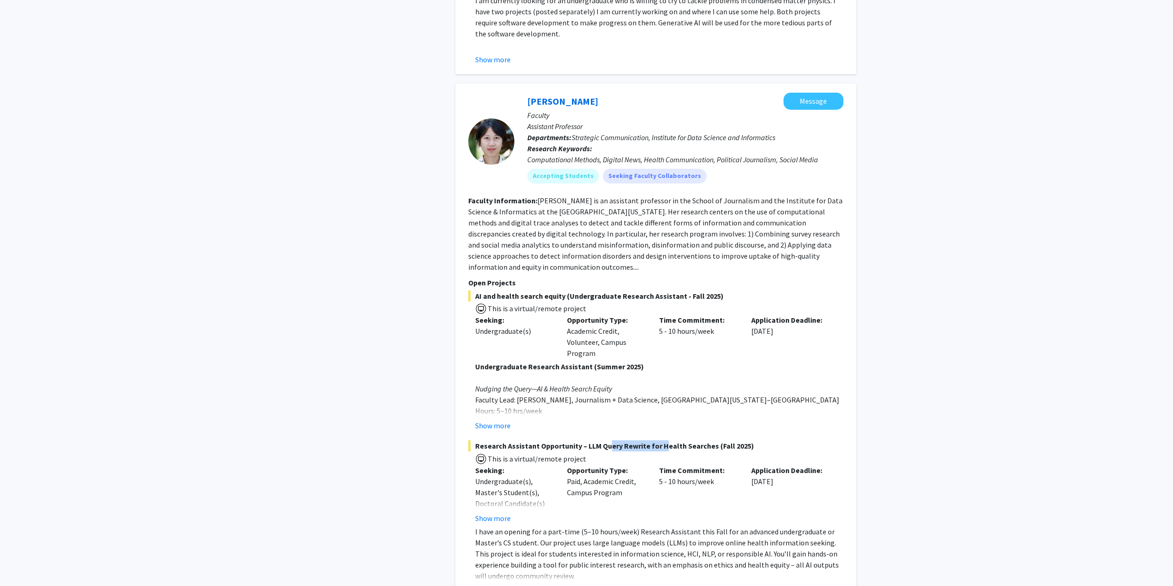
drag, startPoint x: 603, startPoint y: 403, endPoint x: 660, endPoint y: 403, distance: 56.7
click at [660, 440] on span "Research Assistant Opportunity – LLM Query Rewrite for Health Searches (Fall 20…" at bounding box center [655, 445] width 375 height 11
click at [703, 440] on span "Research Assistant Opportunity – LLM Query Rewrite for Health Searches (Fall 20…" at bounding box center [655, 445] width 375 height 11
drag, startPoint x: 512, startPoint y: 501, endPoint x: 545, endPoint y: 501, distance: 33.7
click at [545, 526] on p "I have an opening for a part-time (5–10 hours/week) Research Assistant this Fal…" at bounding box center [659, 553] width 368 height 55
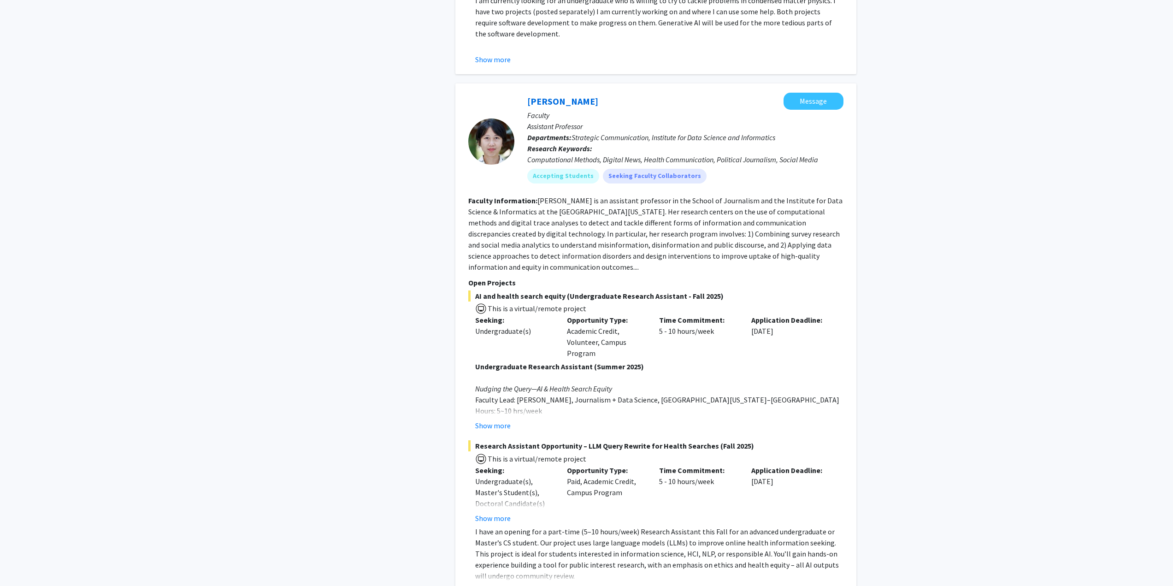
click at [578, 526] on p "I have an opening for a part-time (5–10 hours/week) Research Assistant this Fal…" at bounding box center [659, 553] width 368 height 55
click at [482, 420] on button "Show more" at bounding box center [492, 425] width 35 height 11
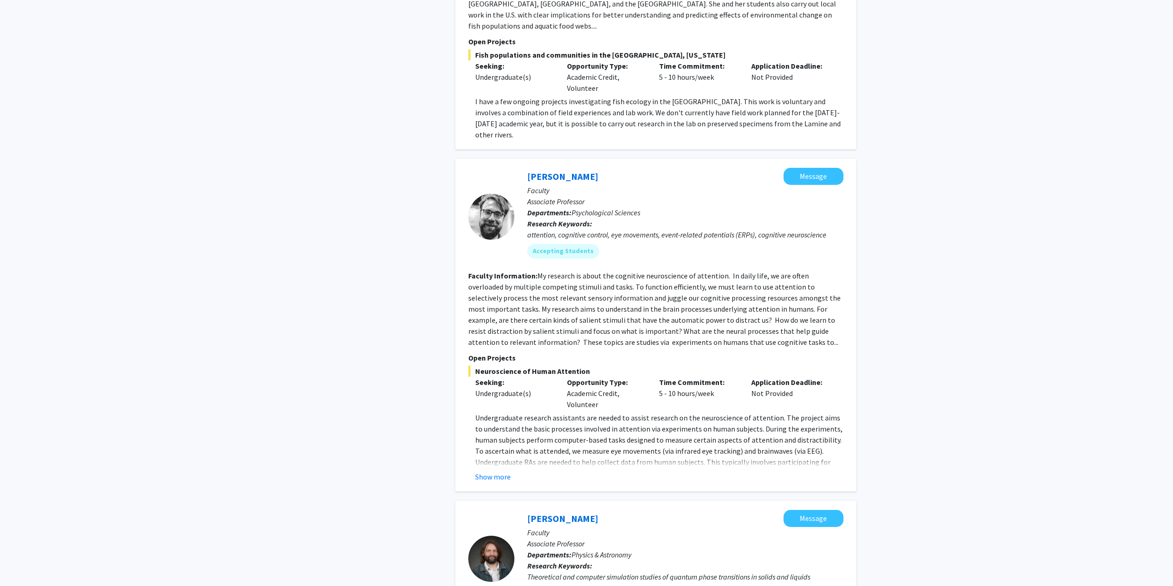
scroll to position [1798, 0]
